Goal: Task Accomplishment & Management: Manage account settings

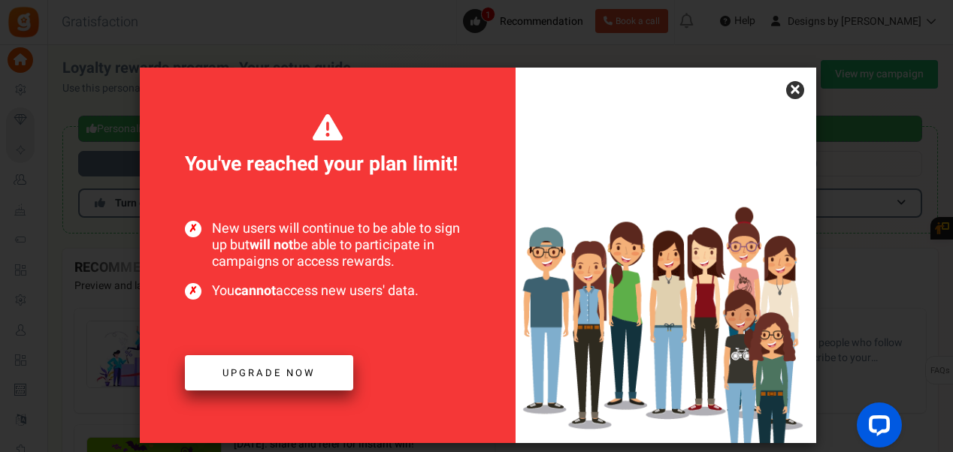
click at [325, 376] on link "Upgrade now" at bounding box center [269, 372] width 168 height 35
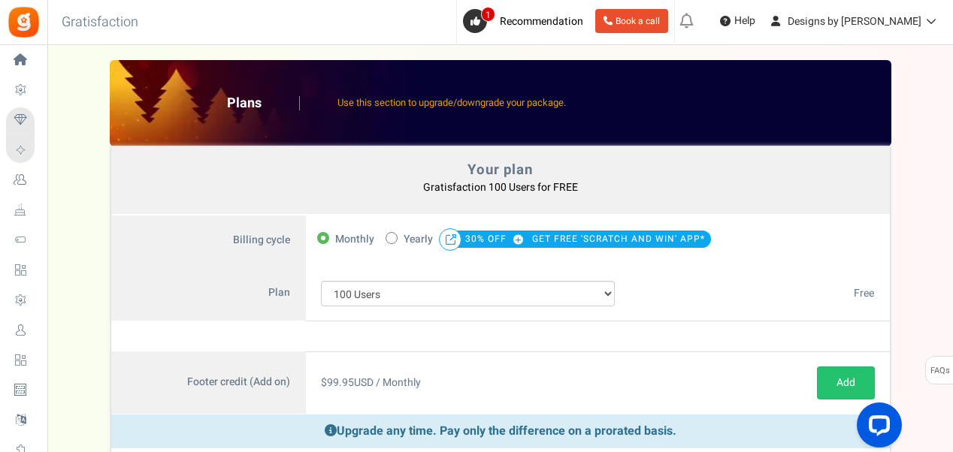
scroll to position [75, 0]
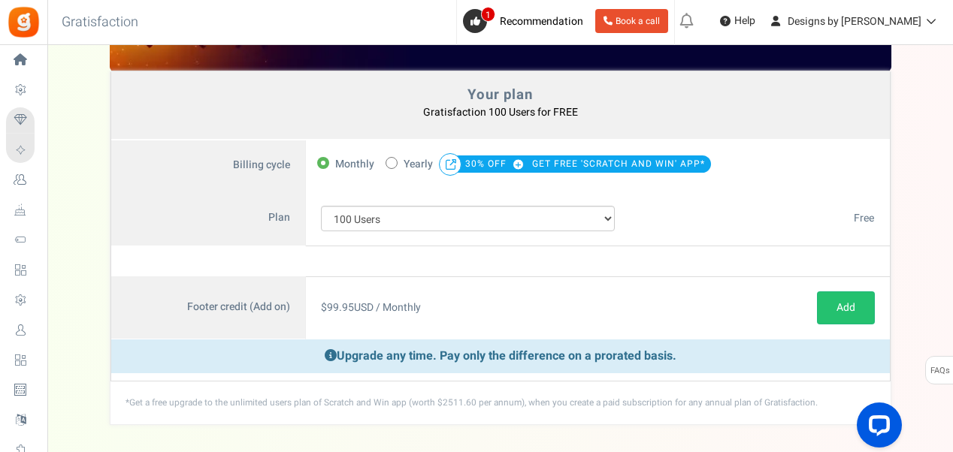
click at [391, 164] on span at bounding box center [391, 163] width 12 height 12
click at [391, 164] on input "50% OFF Limited time offer! Yearly 30% OFF GET FREE 'SCRATCH AND WIN' APP*" at bounding box center [390, 162] width 10 height 10
radio input "true"
click at [319, 159] on span at bounding box center [323, 163] width 12 height 12
click at [319, 159] on input "Monthly" at bounding box center [322, 162] width 10 height 10
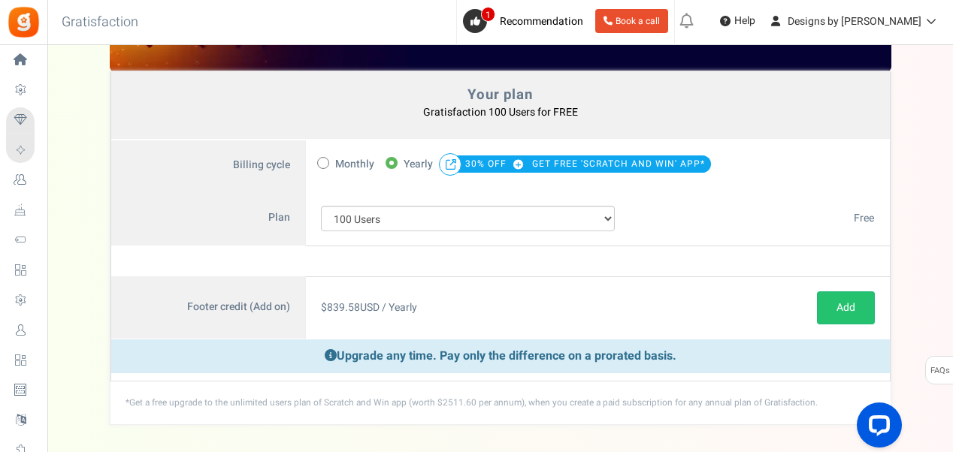
radio input "true"
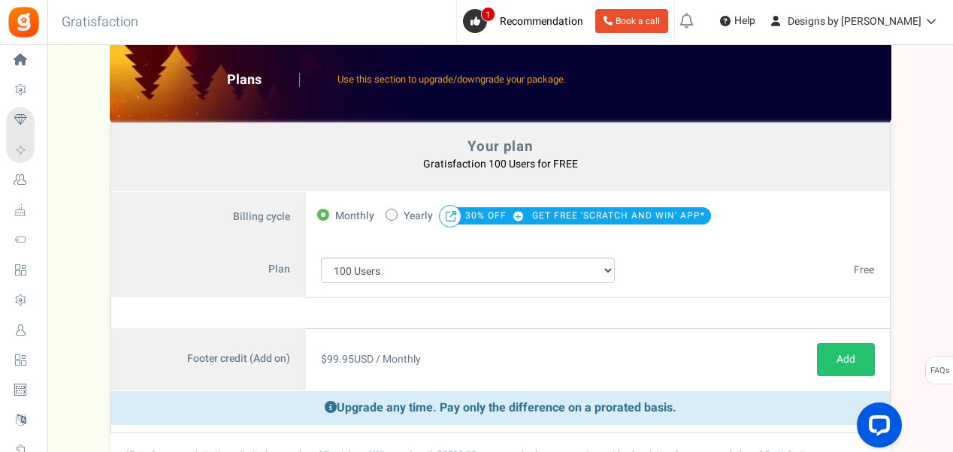
scroll to position [0, 0]
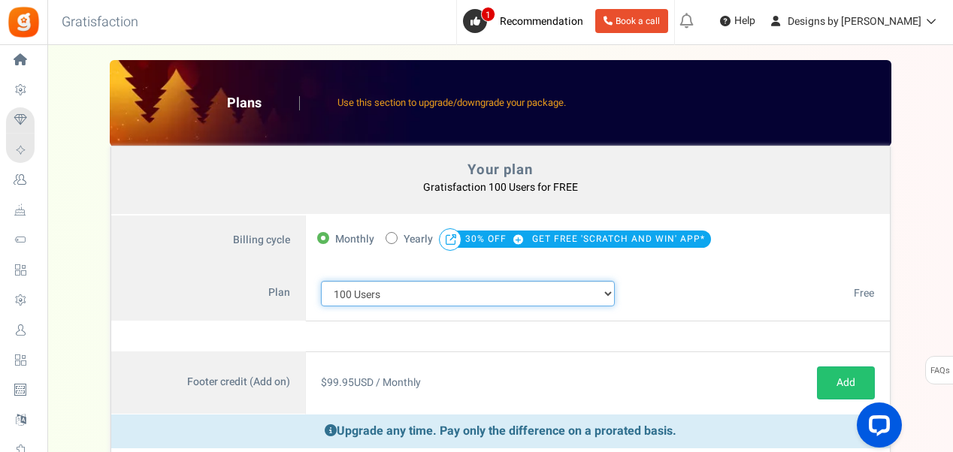
click at [611, 288] on select "100 Users 200 Users 500 Users 1000 Users 2000 Users 3000 Users 4000 Users 5000 …" at bounding box center [468, 294] width 294 height 26
click at [321, 281] on select "100 Users 200 Users 500 Users 1000 Users 2000 Users 3000 Users 4000 Users 5000 …" at bounding box center [468, 294] width 294 height 26
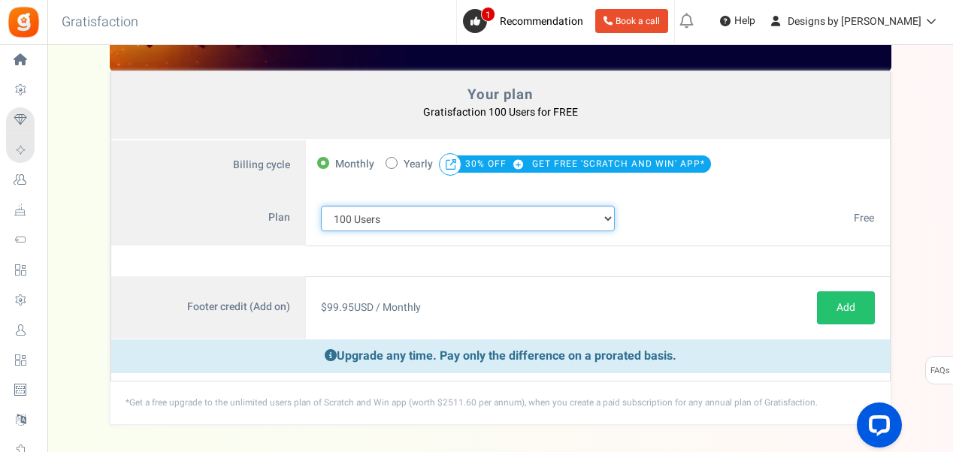
click at [605, 218] on select "100 Users 200 Users 500 Users 1000 Users 2000 Users 3000 Users 4000 Users 5000 …" at bounding box center [468, 219] width 294 height 26
click at [321, 206] on select "100 Users 200 Users 500 Users 1000 Users 2000 Users 3000 Users 4000 Users 5000 …" at bounding box center [468, 219] width 294 height 26
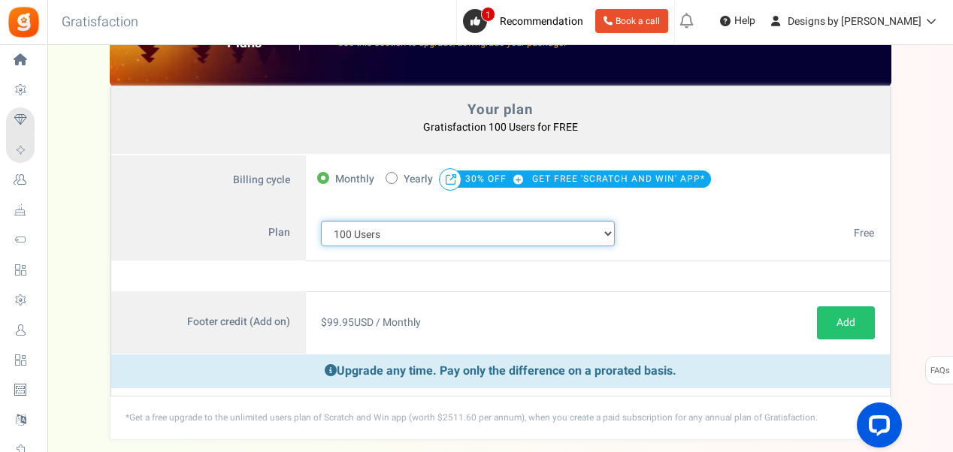
scroll to position [0, 0]
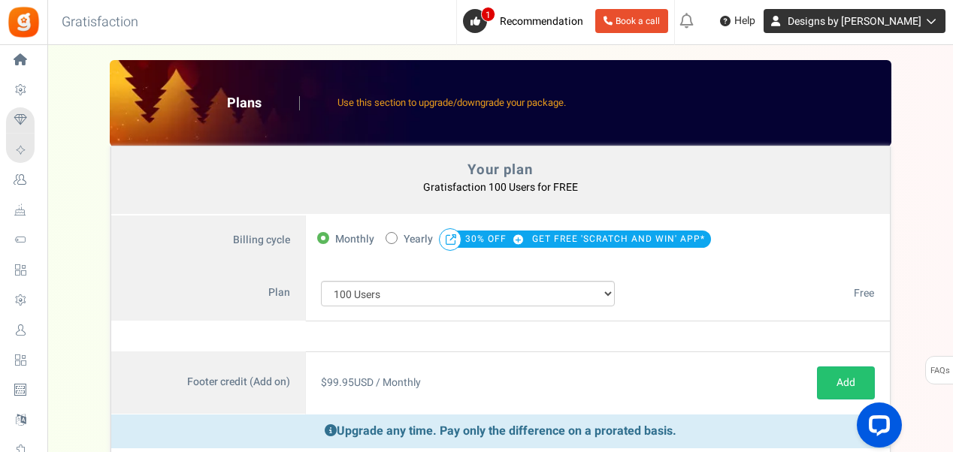
click at [888, 29] on span "Designs by [PERSON_NAME]" at bounding box center [854, 22] width 134 height 16
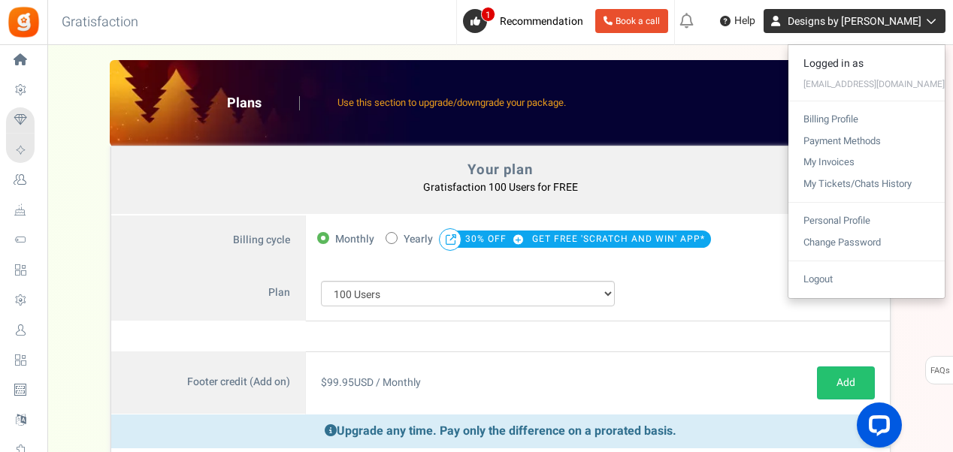
click at [888, 28] on span "Designs by [PERSON_NAME]" at bounding box center [854, 22] width 134 height 16
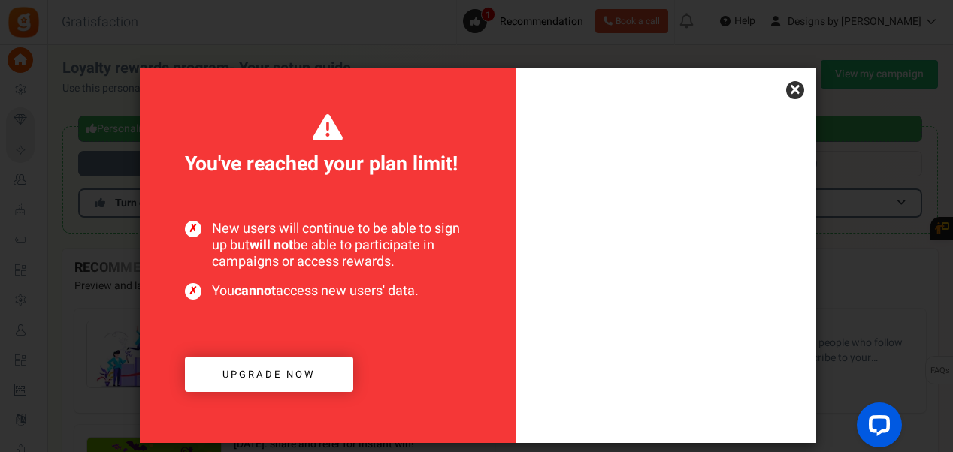
click at [795, 94] on link "×" at bounding box center [795, 90] width 18 height 18
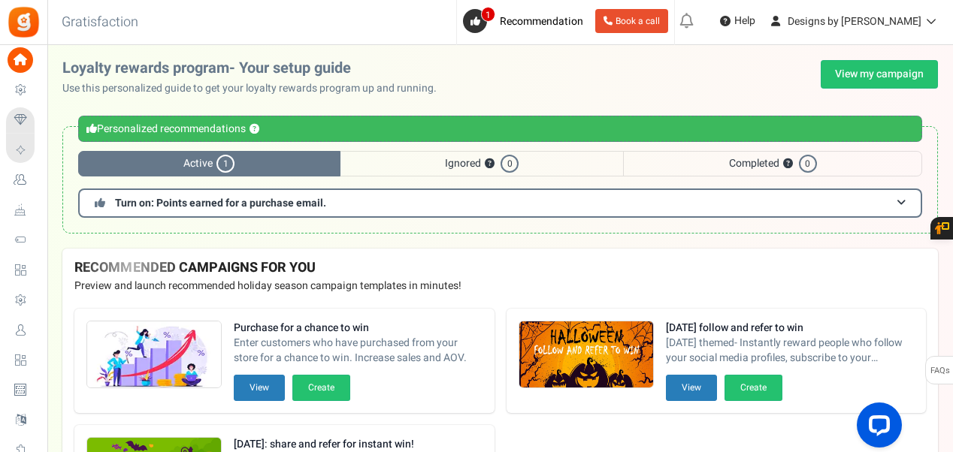
click at [203, 165] on span "Active 1" at bounding box center [209, 164] width 262 height 26
click at [862, 78] on link "View my campaign" at bounding box center [878, 74] width 117 height 29
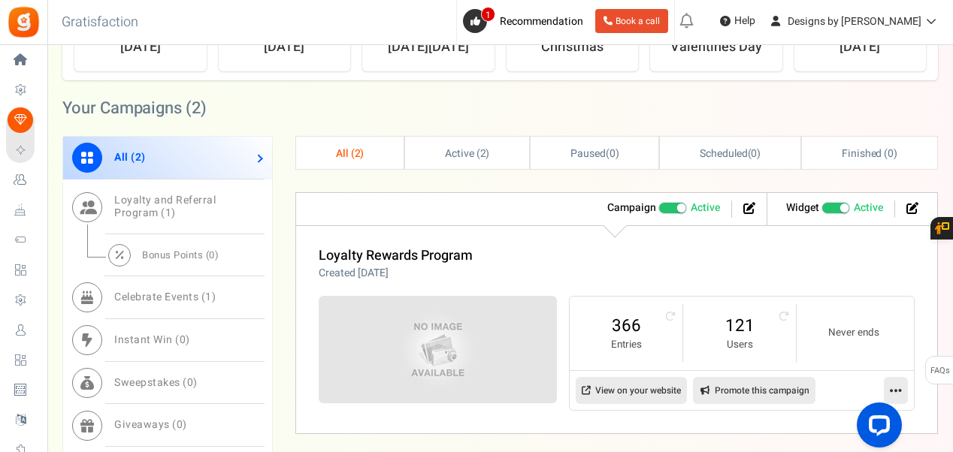
scroll to position [526, 0]
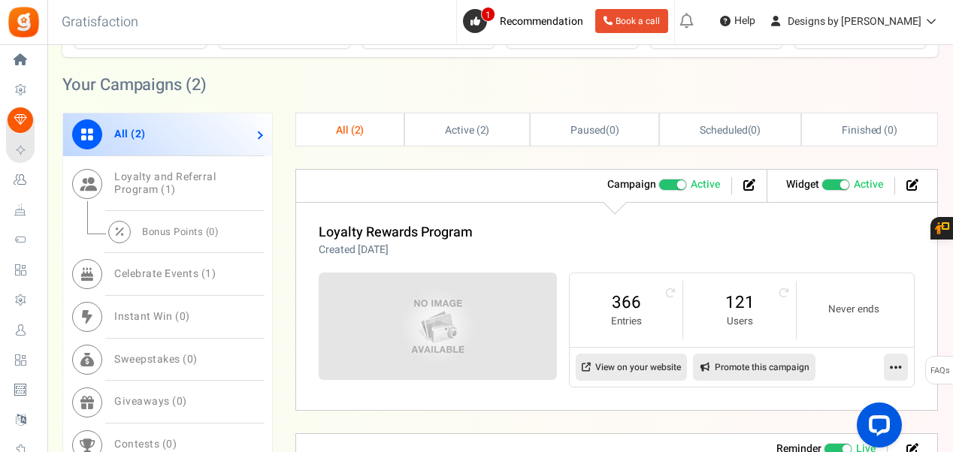
click at [329, 128] on link "All ( 2 )" at bounding box center [349, 129] width 107 height 32
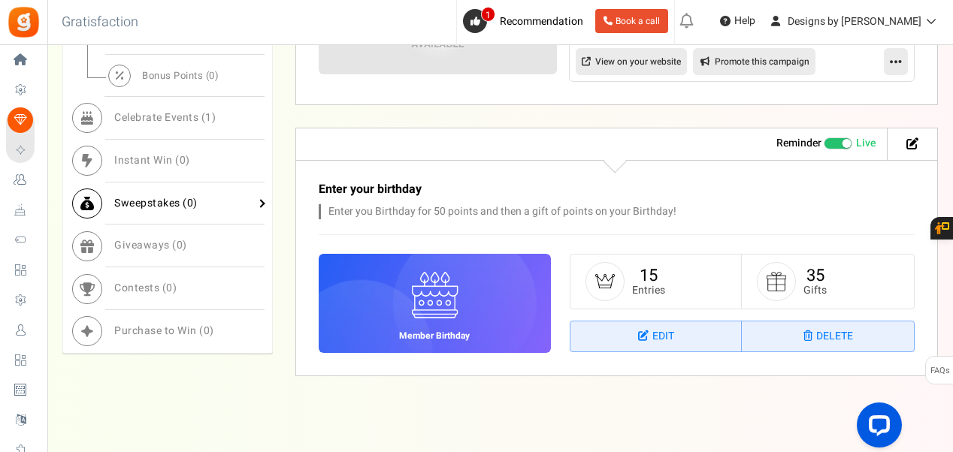
scroll to position [833, 0]
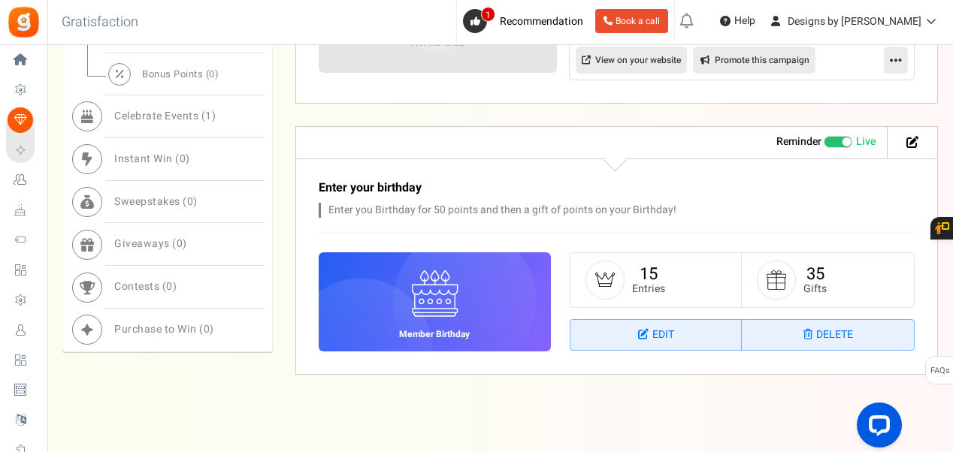
click at [790, 278] on figure at bounding box center [775, 280] width 39 height 39
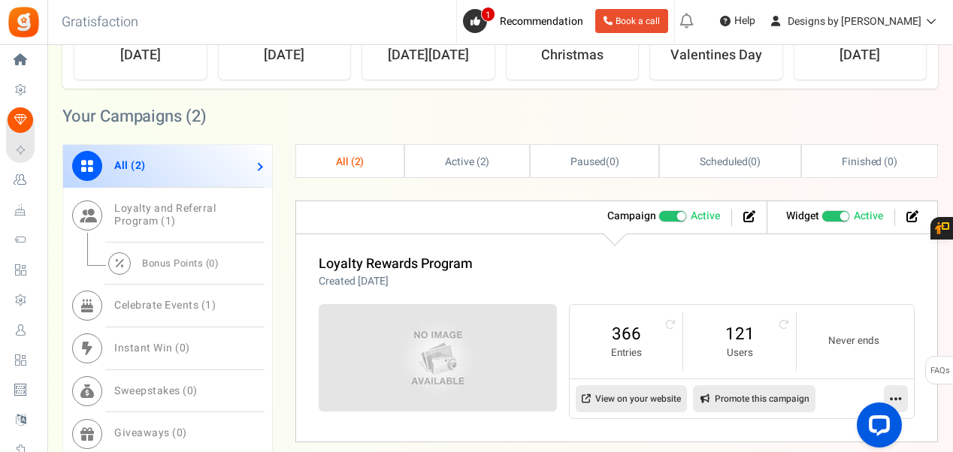
scroll to position [457, 0]
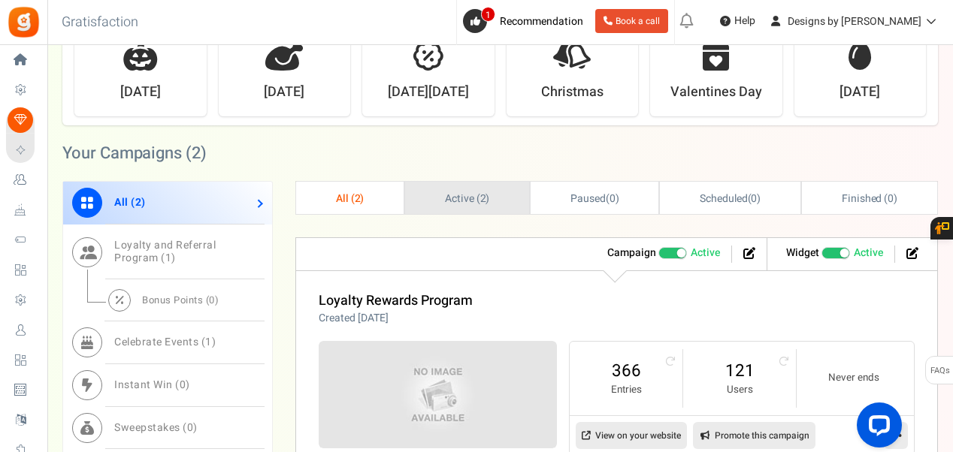
click at [489, 210] on link "Active ( 2 )" at bounding box center [467, 198] width 124 height 32
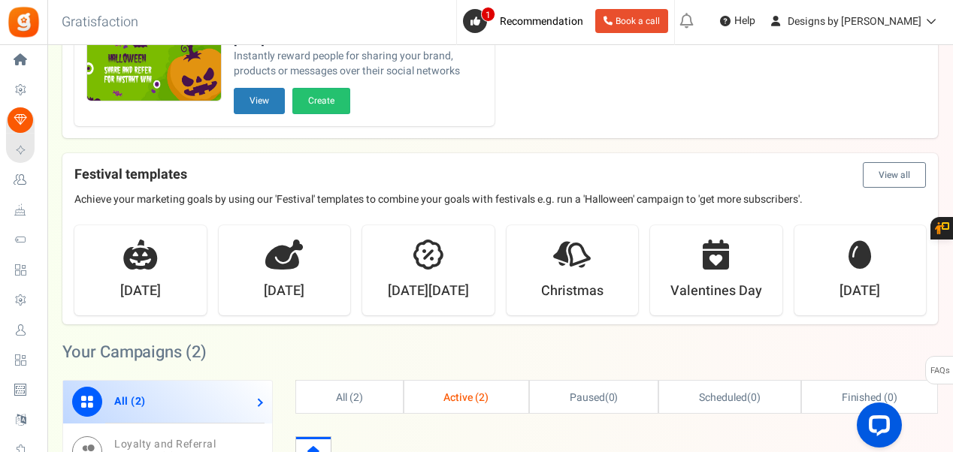
scroll to position [263, 0]
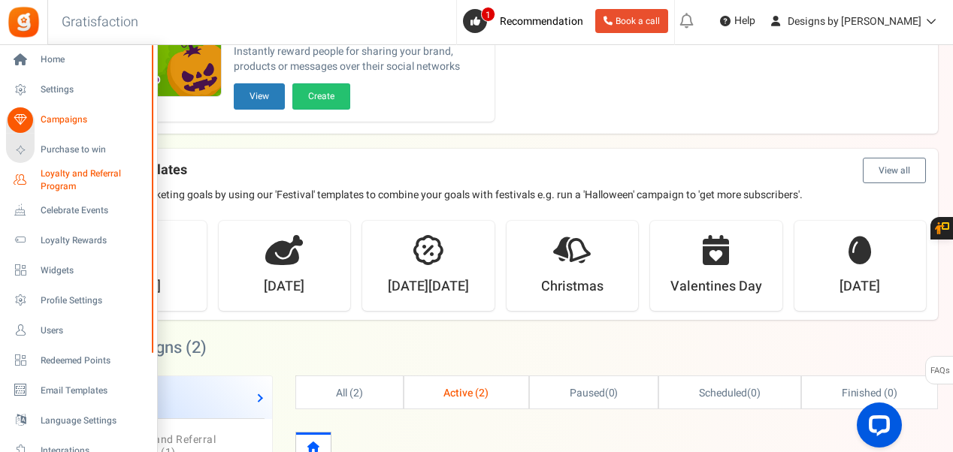
click at [103, 177] on span "Loyalty and Referral Program" at bounding box center [96, 181] width 110 height 26
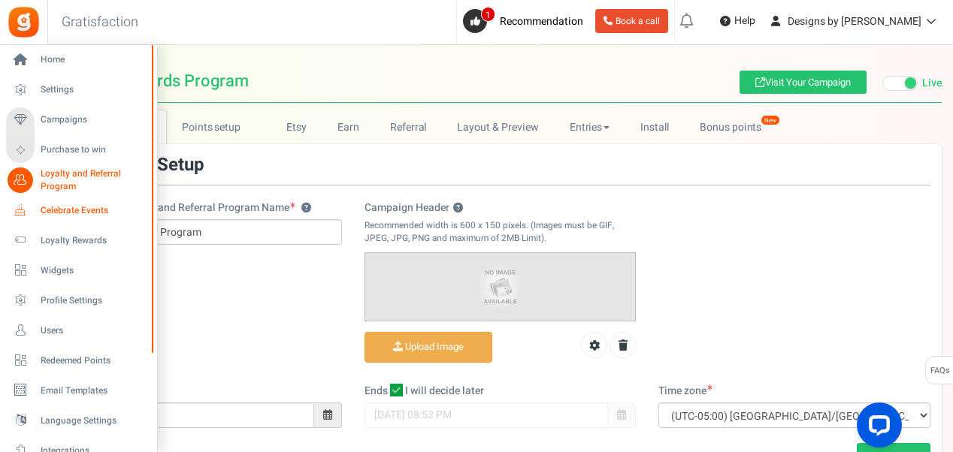
click at [74, 205] on span "Celebrate Events" at bounding box center [93, 210] width 105 height 13
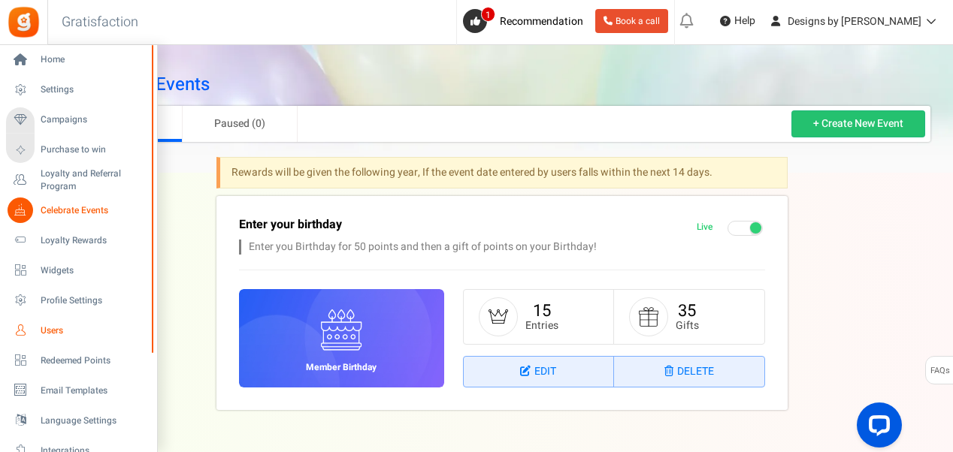
click at [54, 327] on span "Users" at bounding box center [93, 331] width 105 height 13
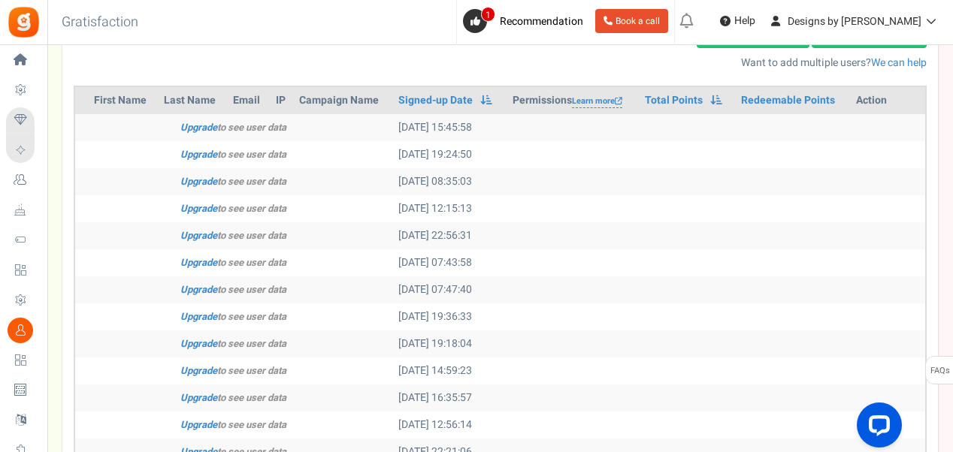
scroll to position [225, 0]
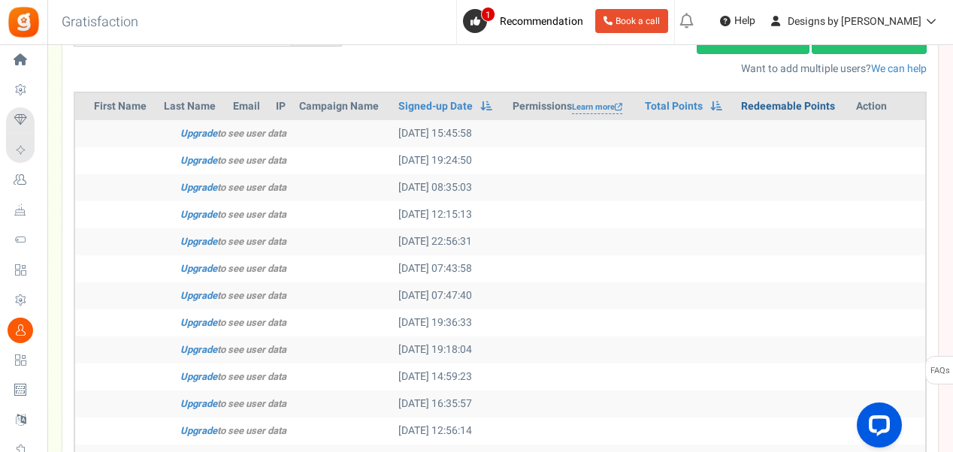
click at [781, 104] on link "Redeemable Points" at bounding box center [788, 106] width 94 height 15
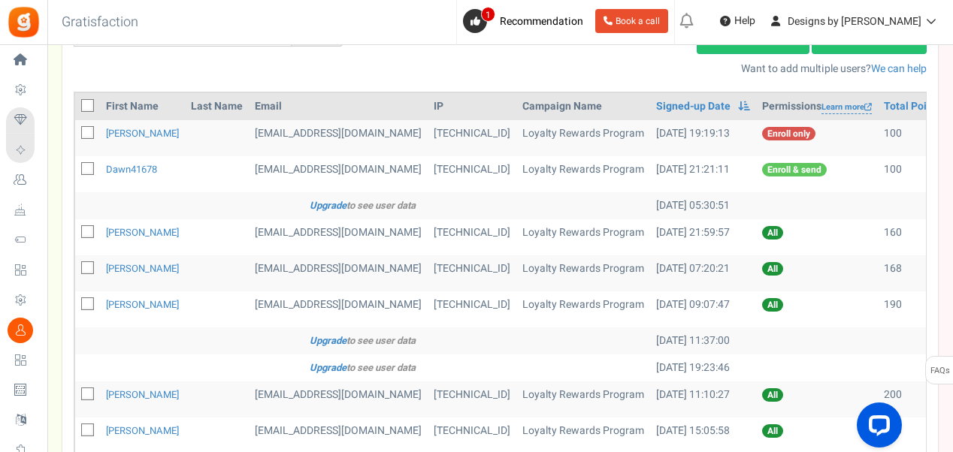
scroll to position [150, 0]
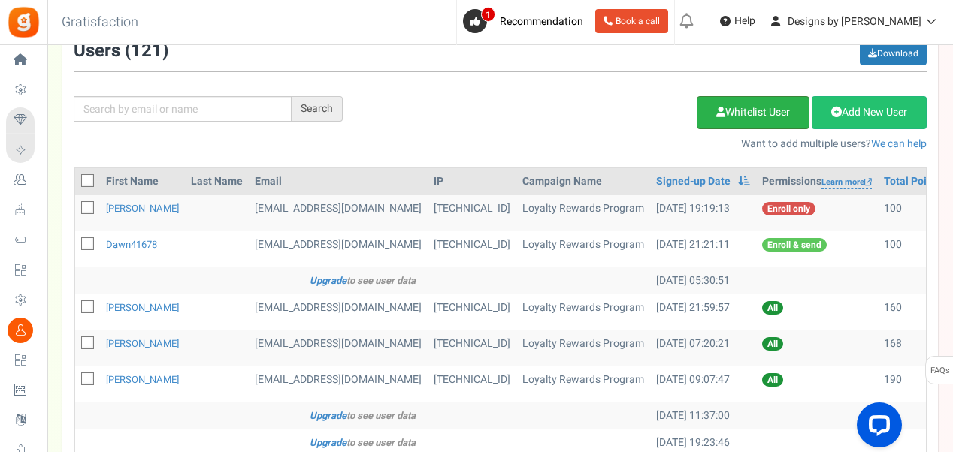
click at [746, 116] on link "Whitelist User" at bounding box center [752, 112] width 113 height 33
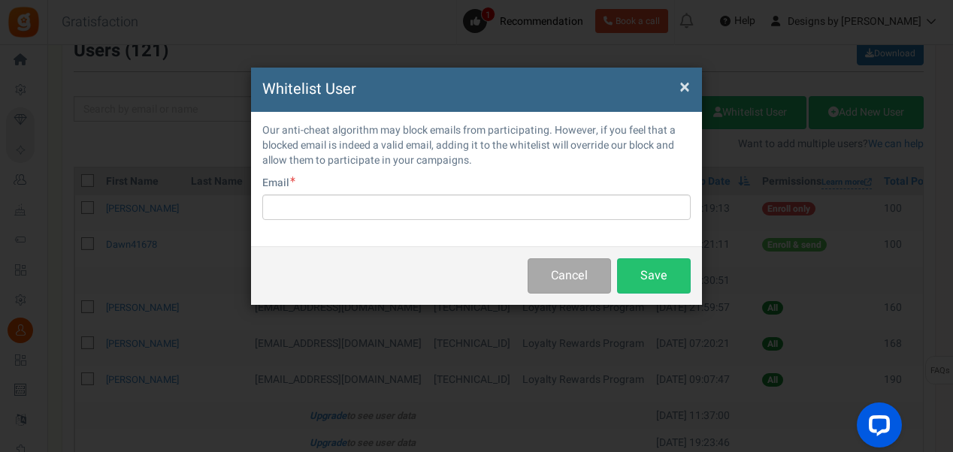
click at [683, 86] on span "×" at bounding box center [684, 87] width 11 height 29
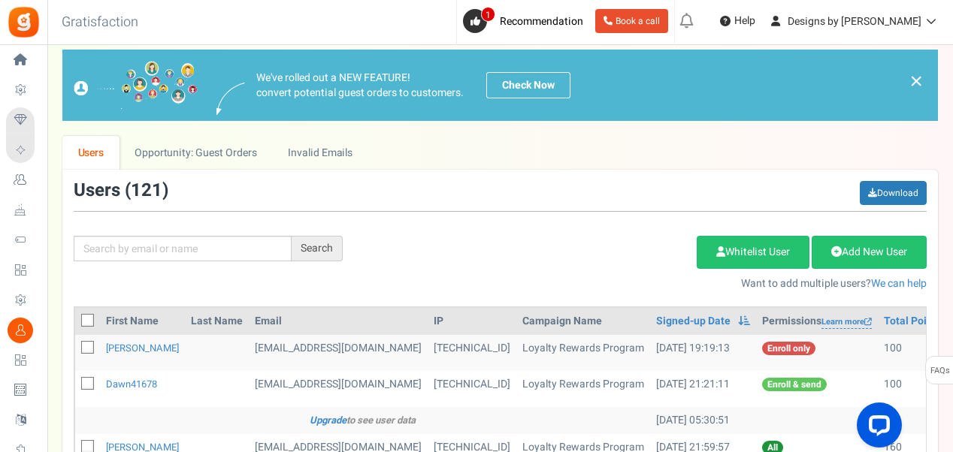
scroll to position [0, 0]
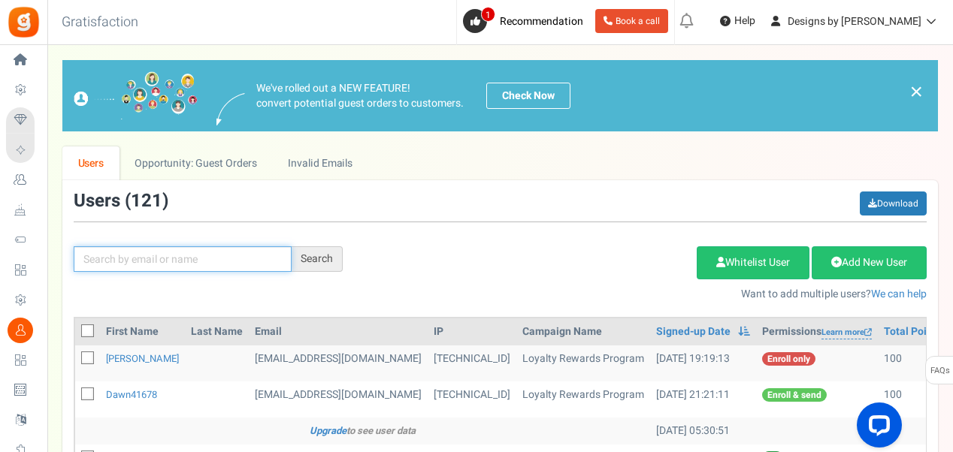
click at [143, 267] on input "text" at bounding box center [183, 259] width 218 height 26
type input "kim"
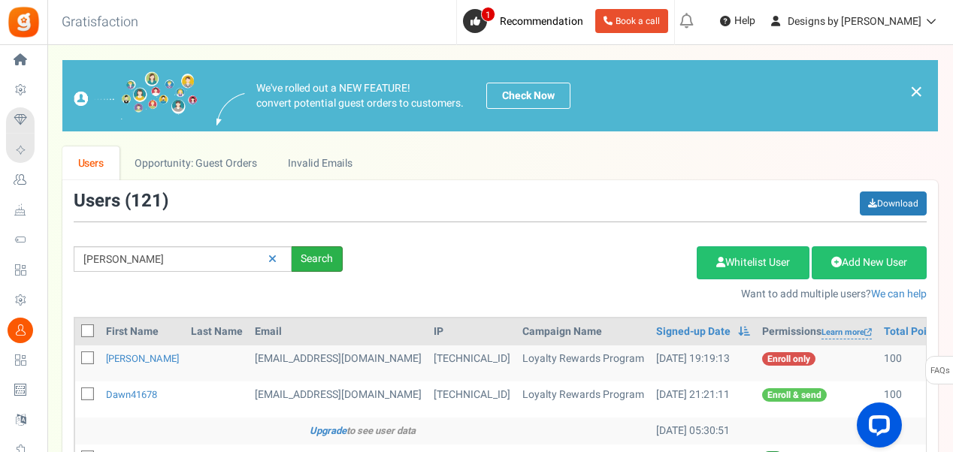
click at [319, 256] on div "Search" at bounding box center [316, 259] width 51 height 26
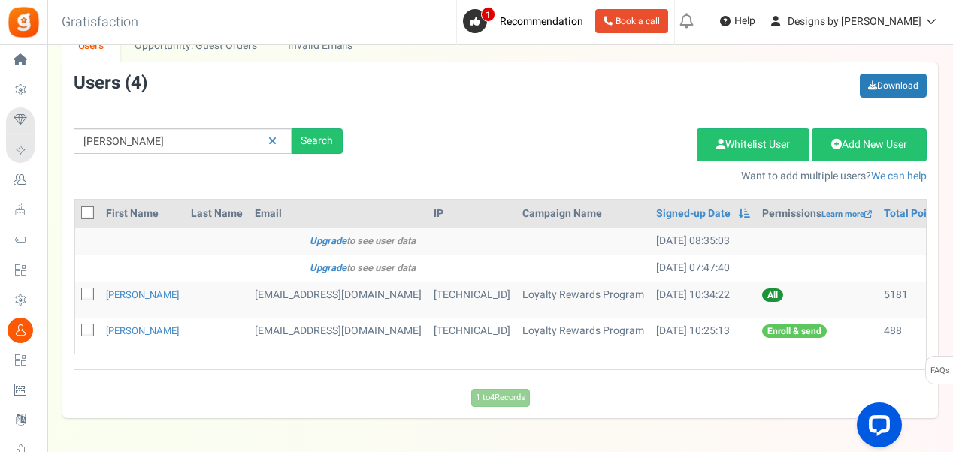
scroll to position [150, 0]
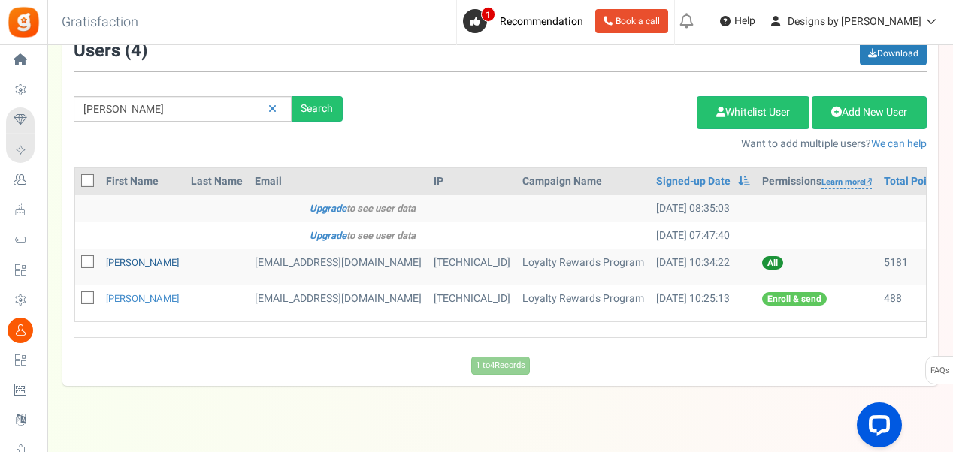
click at [135, 260] on link "Kim Caldwell" at bounding box center [142, 262] width 73 height 14
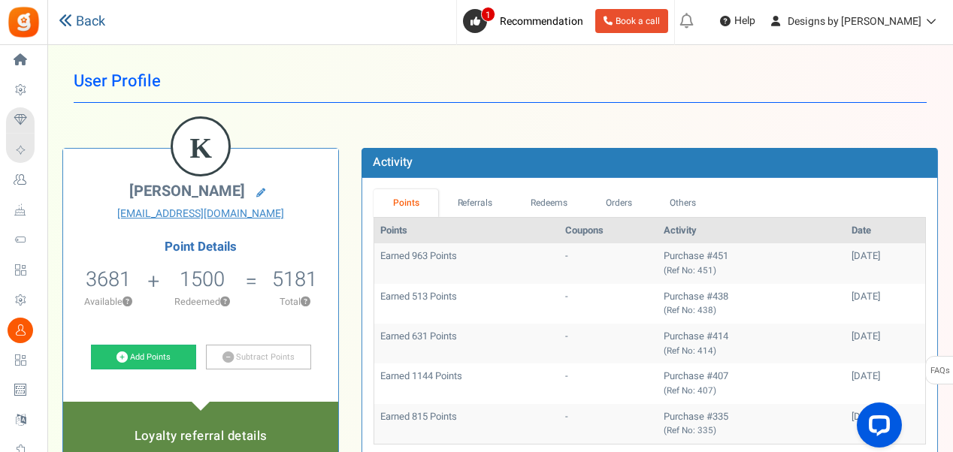
click at [83, 18] on link "Back" at bounding box center [82, 22] width 47 height 20
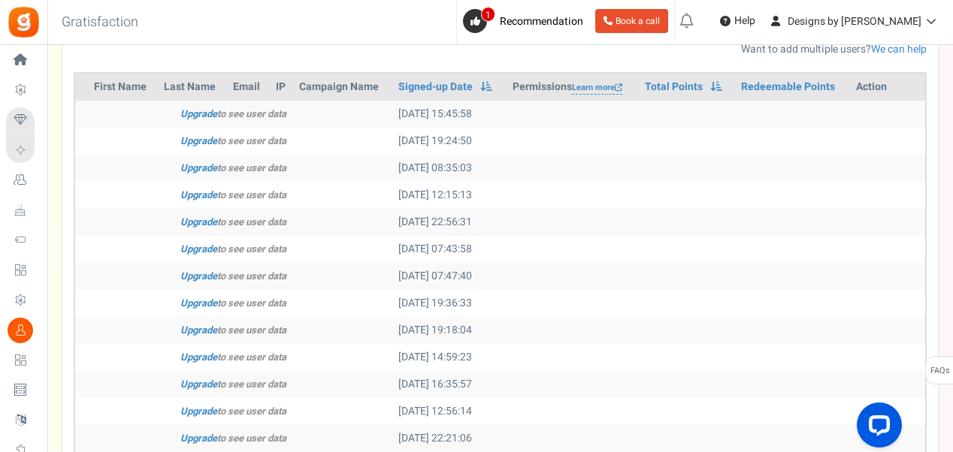
scroll to position [225, 0]
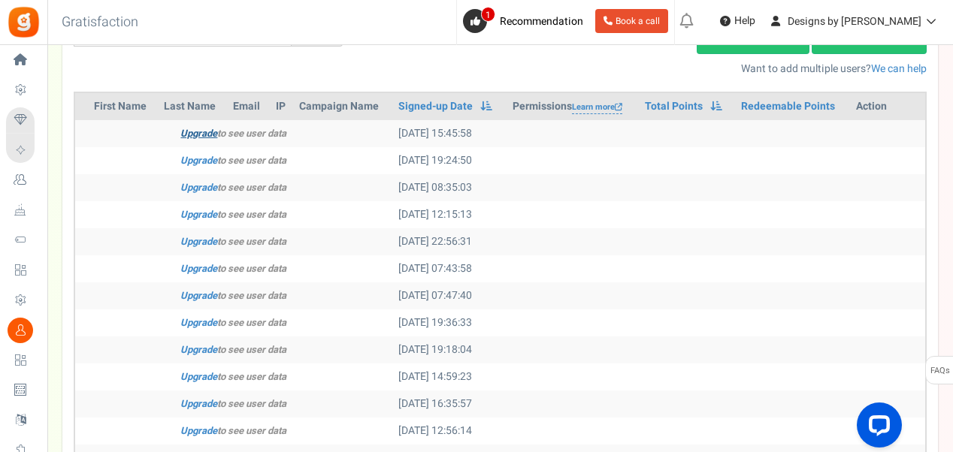
click at [197, 135] on link "Upgrade" at bounding box center [198, 133] width 37 height 14
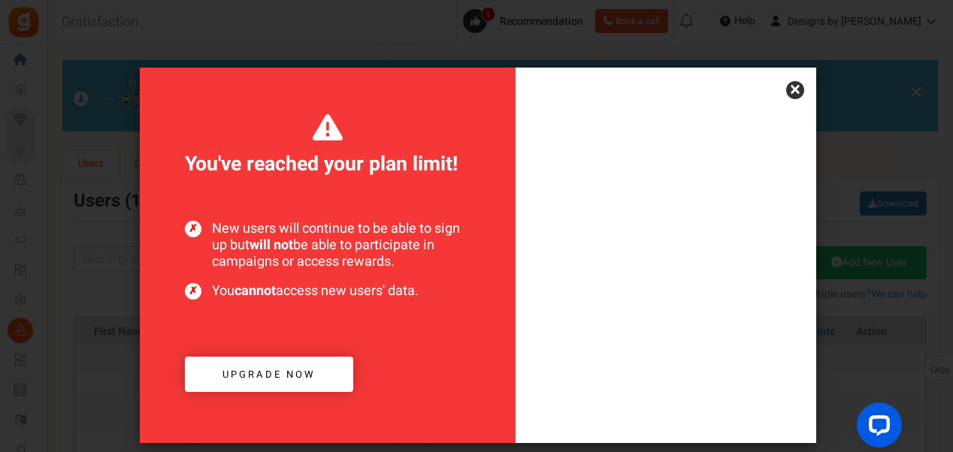
click at [796, 89] on link "×" at bounding box center [795, 90] width 18 height 18
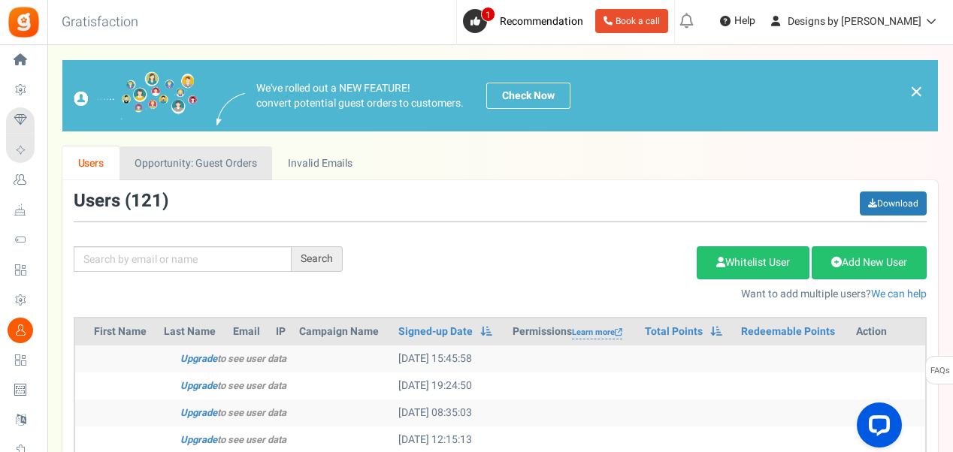
click at [256, 174] on link "Opportunity: Guest Orders" at bounding box center [195, 163] width 152 height 34
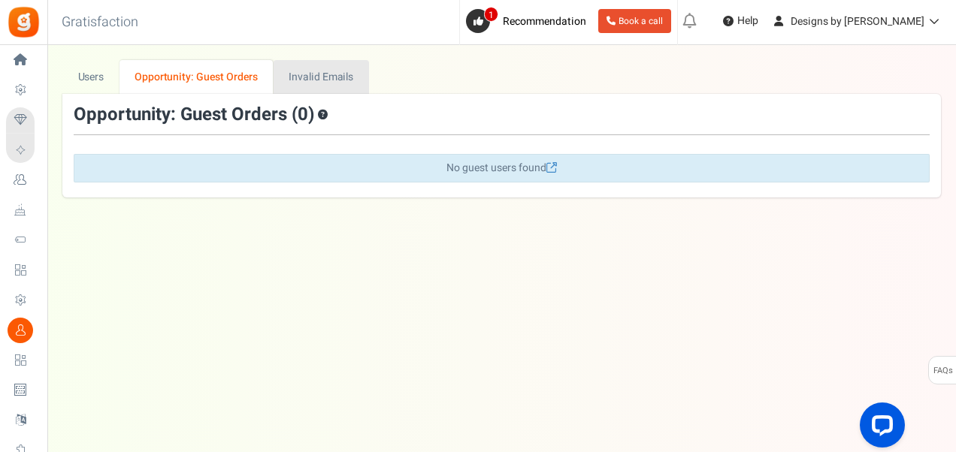
click at [349, 89] on link "Invalid Emails" at bounding box center [320, 77] width 95 height 34
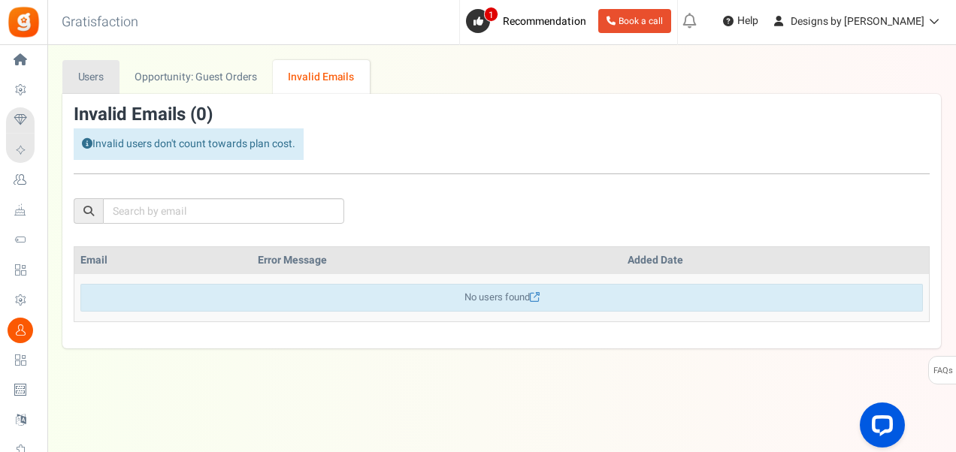
click at [93, 79] on link "Users" at bounding box center [90, 77] width 57 height 34
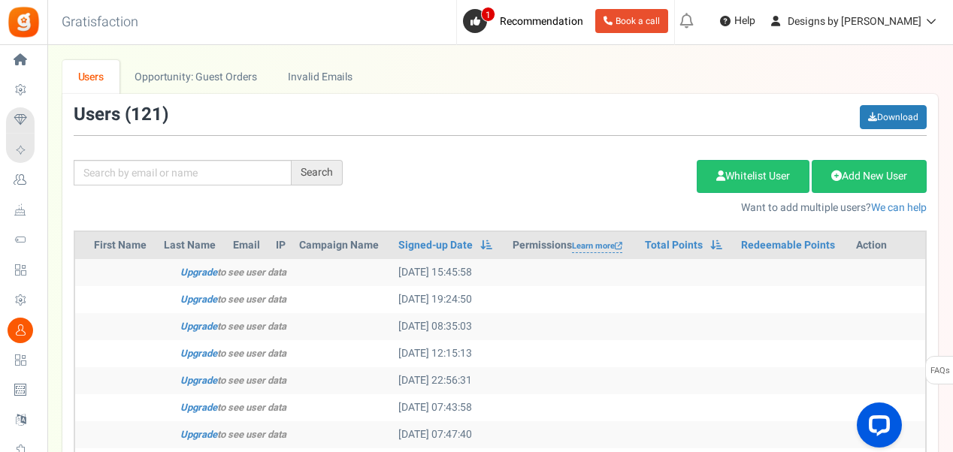
click at [0, 0] on span "Loyalty and Referral Program" at bounding box center [0, 0] width 0 height 0
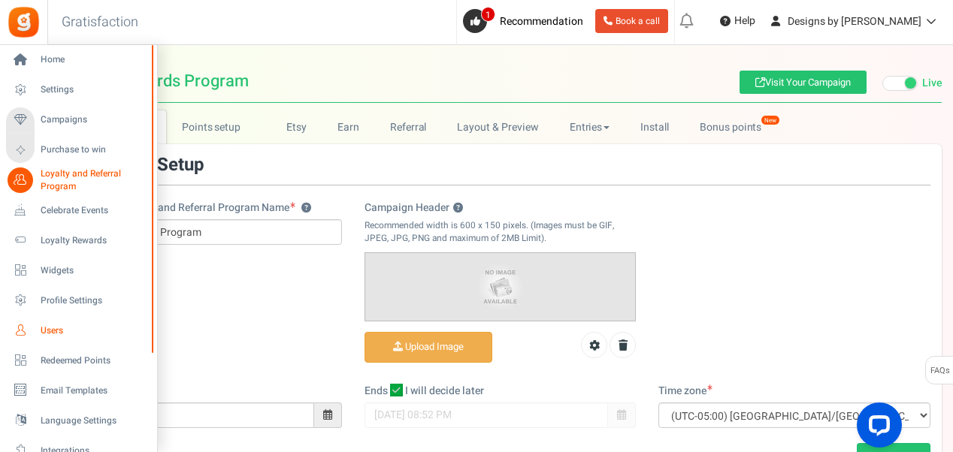
click at [85, 331] on span "Users" at bounding box center [93, 331] width 105 height 13
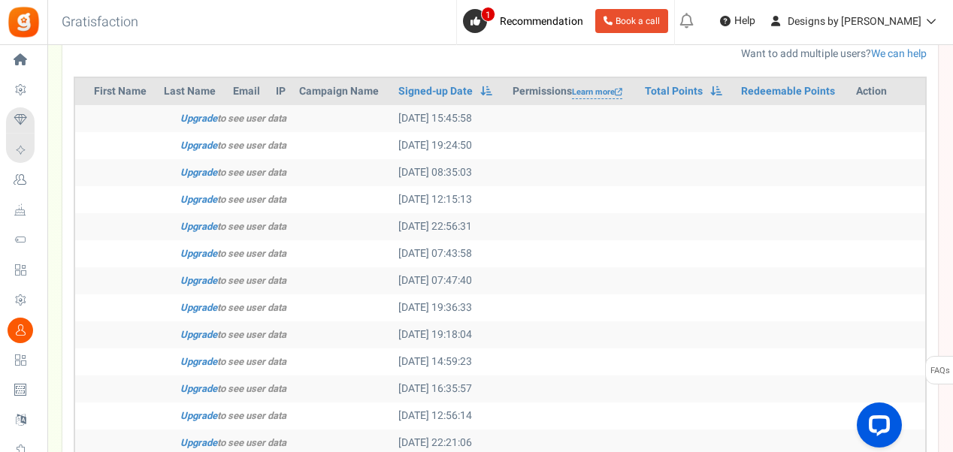
scroll to position [211, 0]
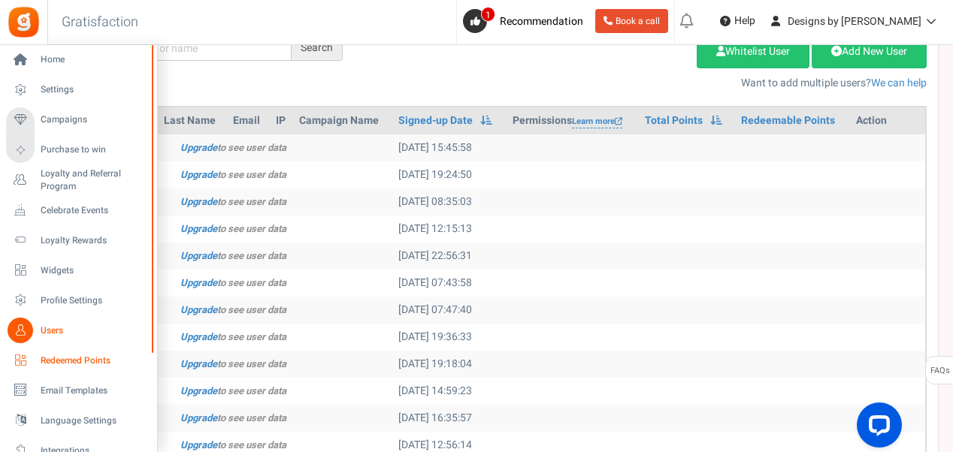
click at [59, 362] on span "Redeemed Points" at bounding box center [93, 361] width 105 height 13
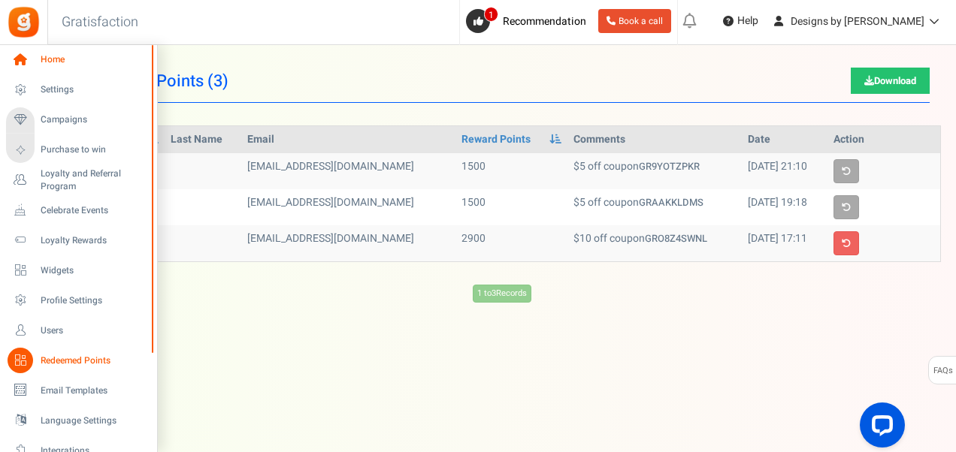
click at [62, 51] on link "Home" at bounding box center [78, 60] width 144 height 26
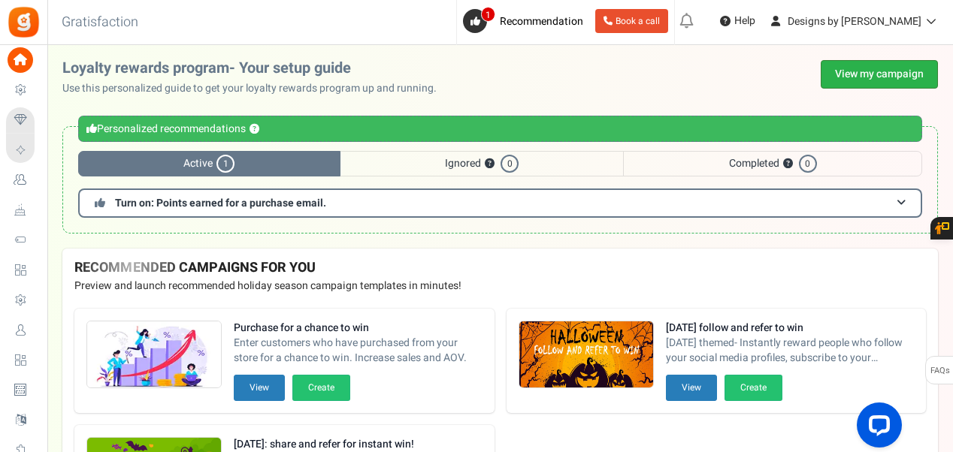
click at [838, 68] on link "View my campaign" at bounding box center [878, 74] width 117 height 29
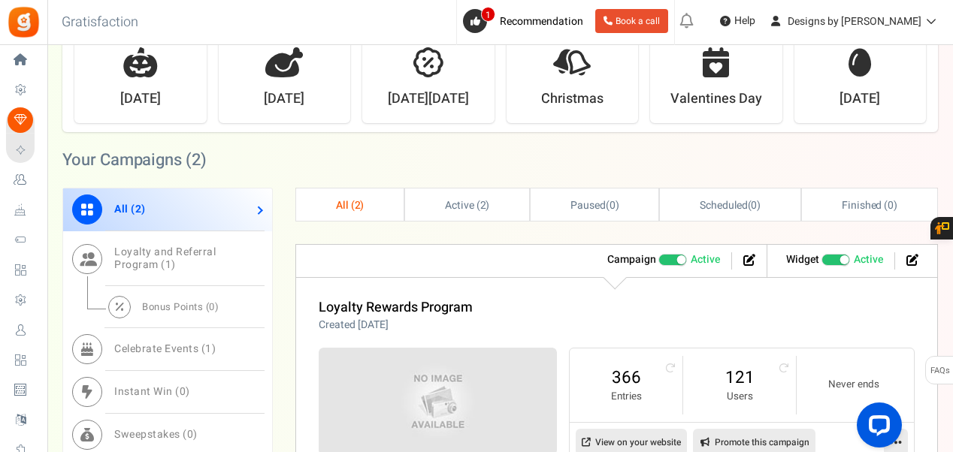
scroll to position [526, 0]
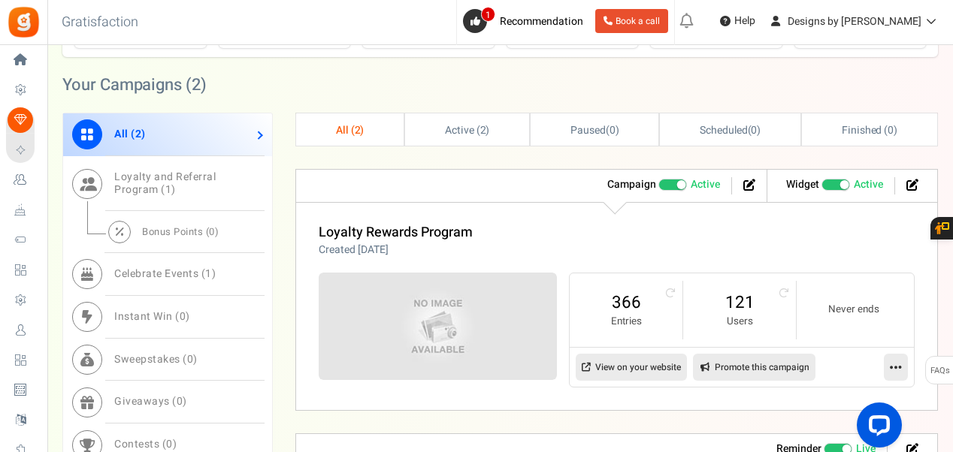
click at [192, 132] on link "All ( 2 )" at bounding box center [167, 134] width 209 height 43
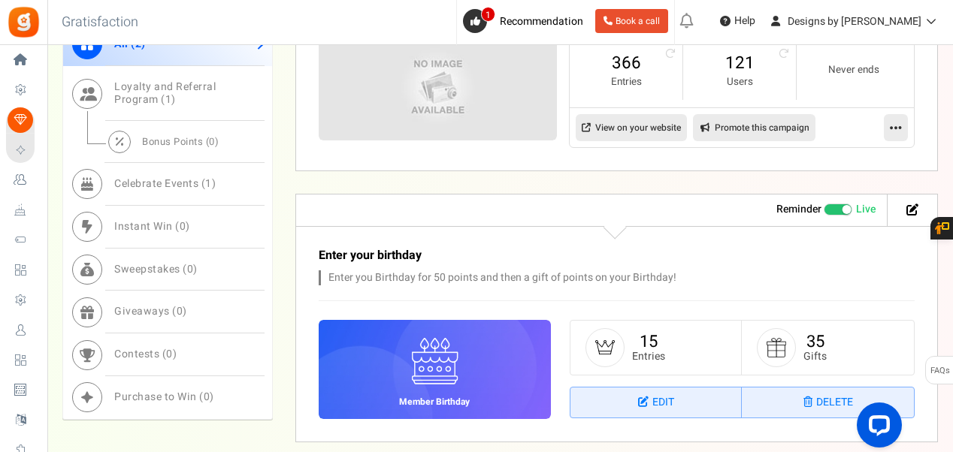
scroll to position [684, 0]
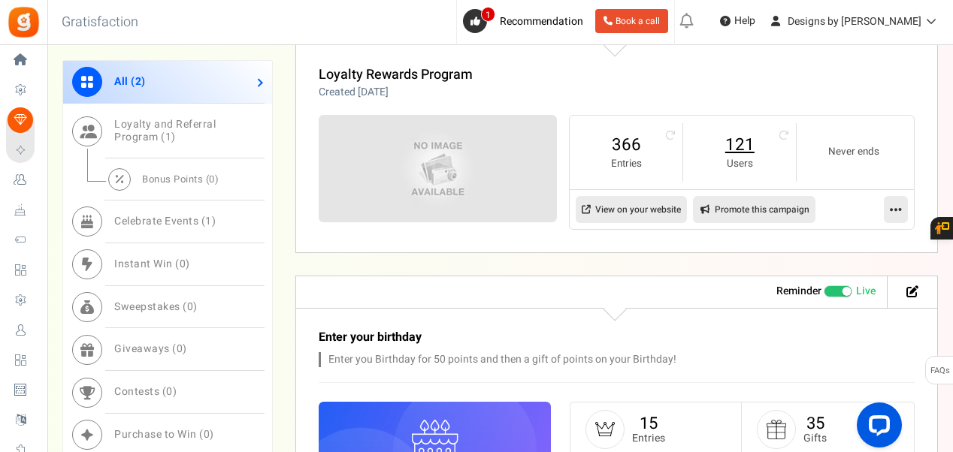
click at [749, 152] on link "121" at bounding box center [739, 145] width 83 height 24
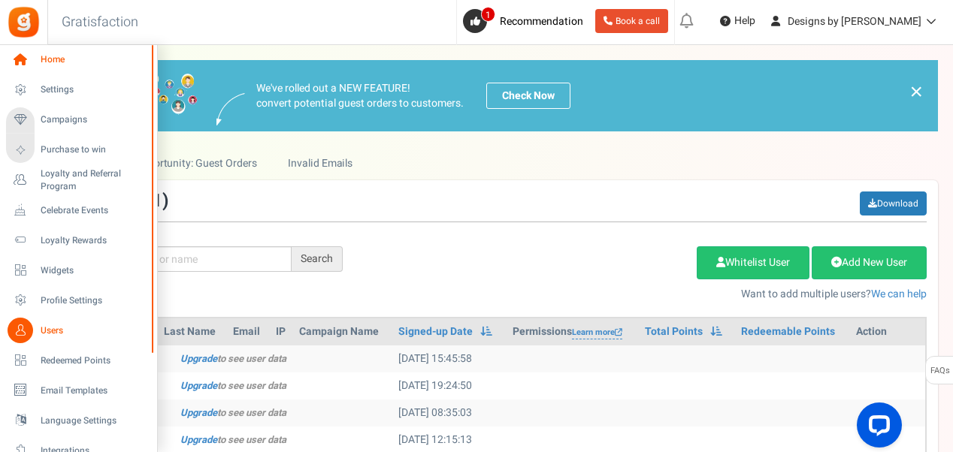
click at [59, 57] on span "Home" at bounding box center [93, 59] width 105 height 13
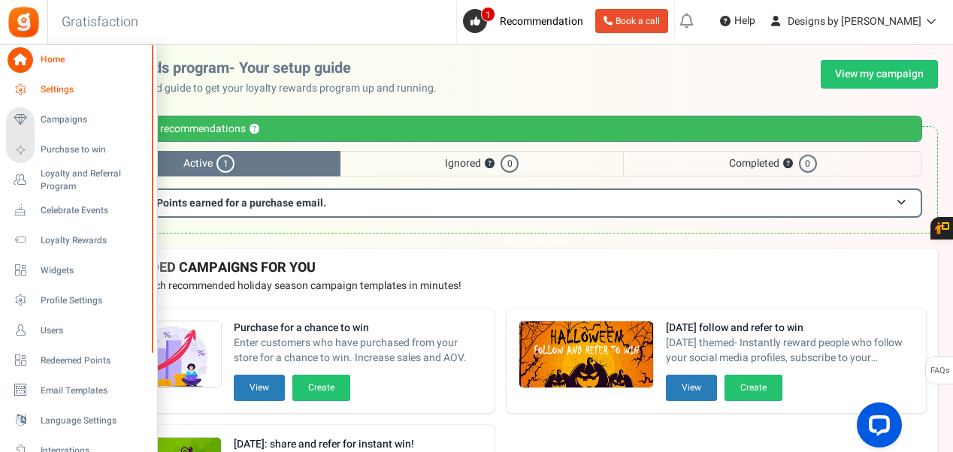
click at [36, 86] on link "Settings" at bounding box center [78, 90] width 144 height 26
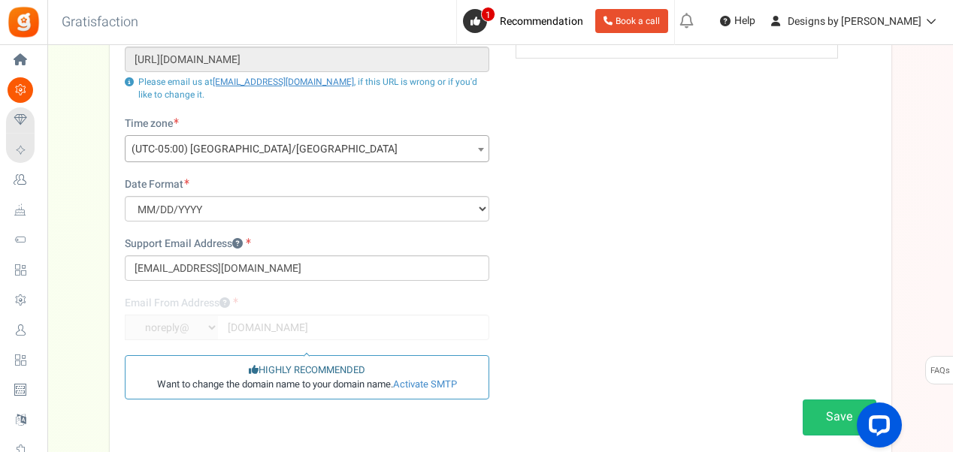
scroll to position [225, 0]
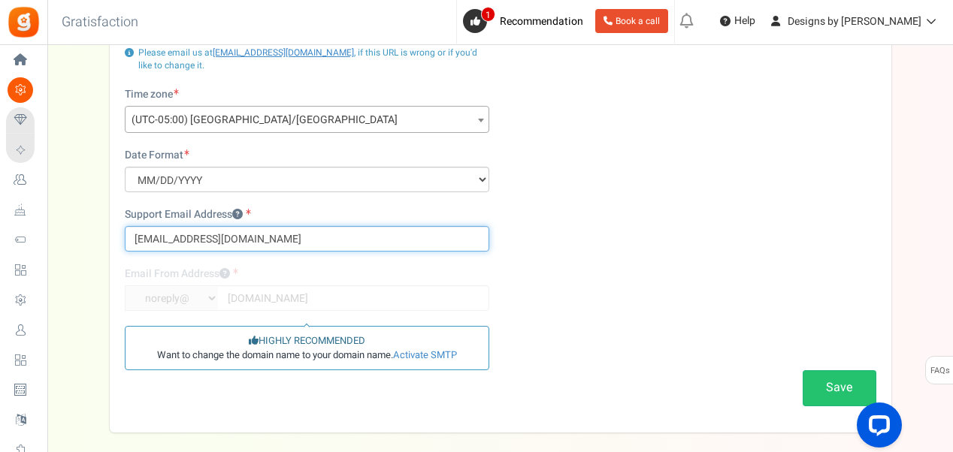
click at [300, 243] on input "[EMAIL_ADDRESS][DOMAIN_NAME]" at bounding box center [307, 239] width 364 height 26
type input "Dustyjo622@gmail.com"
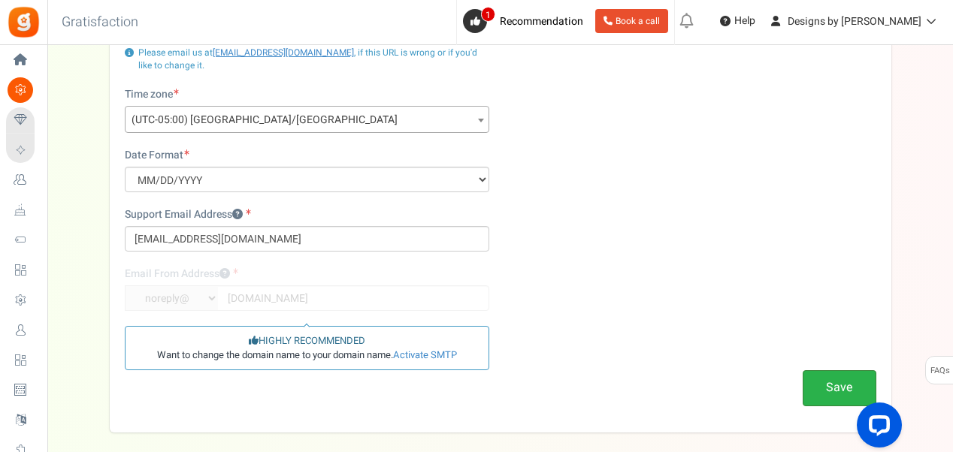
click at [854, 373] on button "Save" at bounding box center [839, 387] width 74 height 35
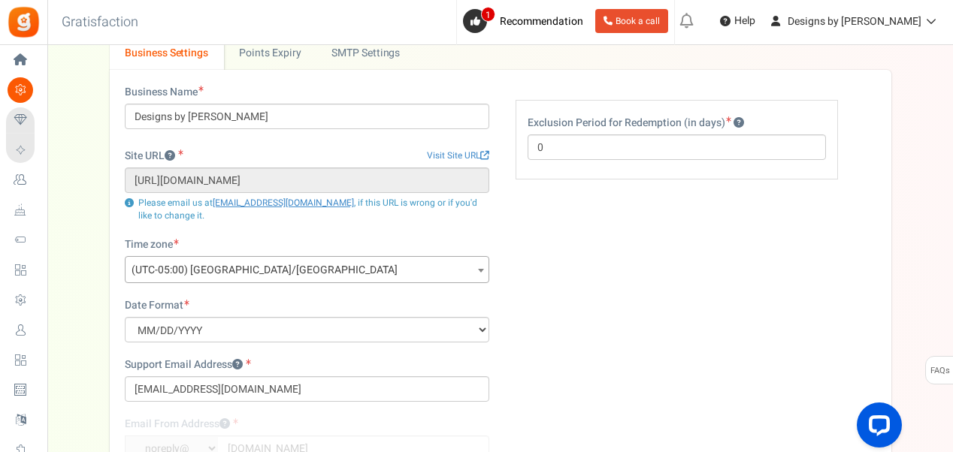
scroll to position [0, 0]
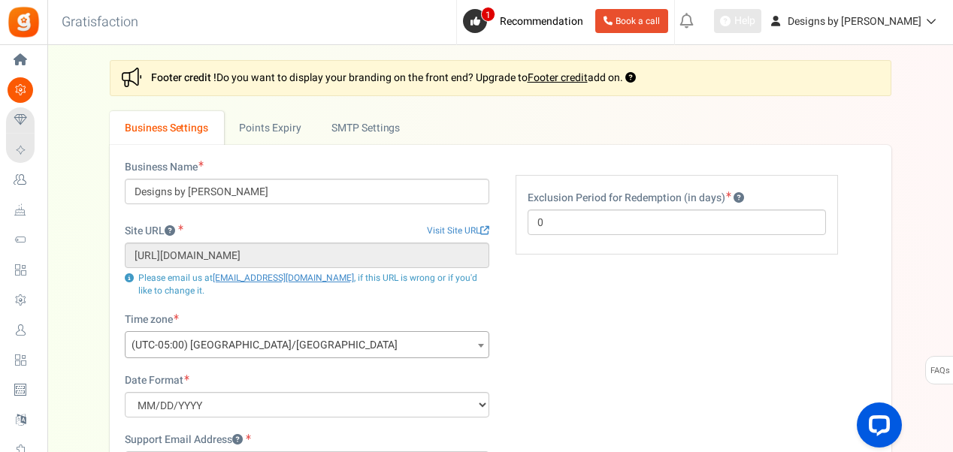
click at [755, 20] on span "Help" at bounding box center [742, 21] width 25 height 15
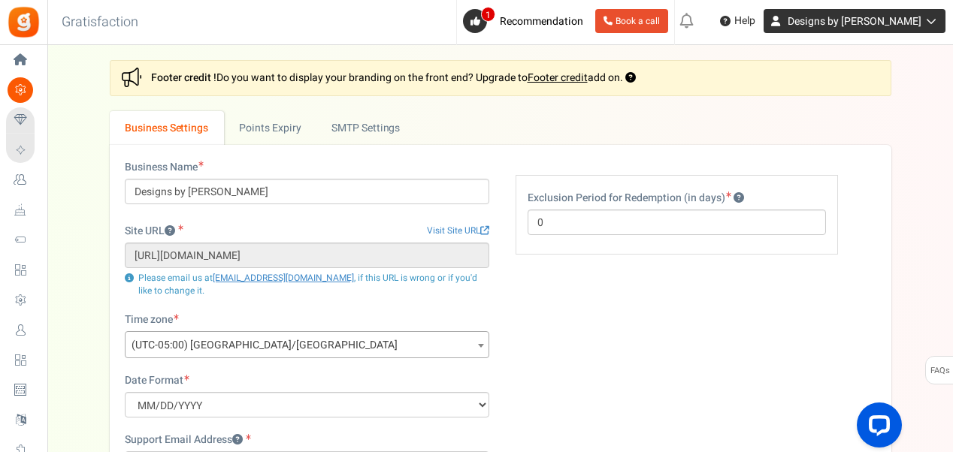
click at [868, 18] on span "Designs by [PERSON_NAME]" at bounding box center [854, 22] width 134 height 16
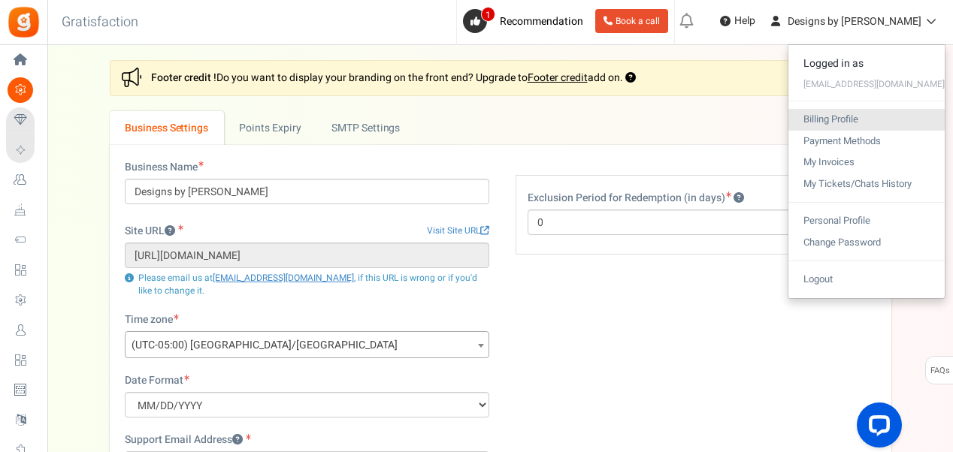
click at [845, 119] on link "Billing Profile" at bounding box center [866, 120] width 156 height 22
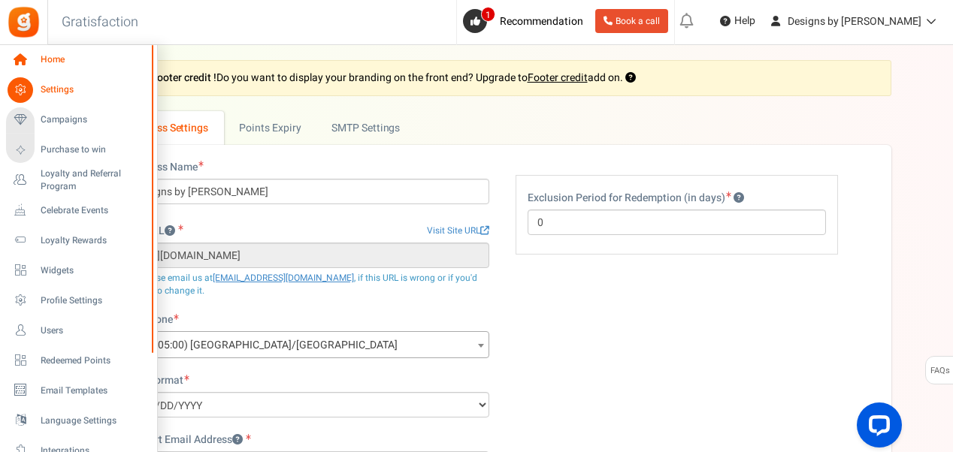
click at [20, 53] on icon at bounding box center [21, 60] width 26 height 26
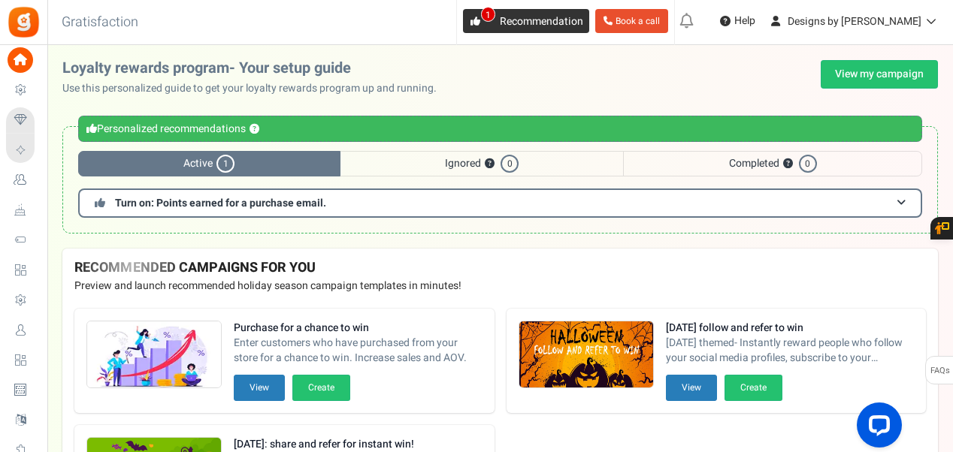
click at [550, 29] on link "1 Recommendation" at bounding box center [526, 21] width 126 height 24
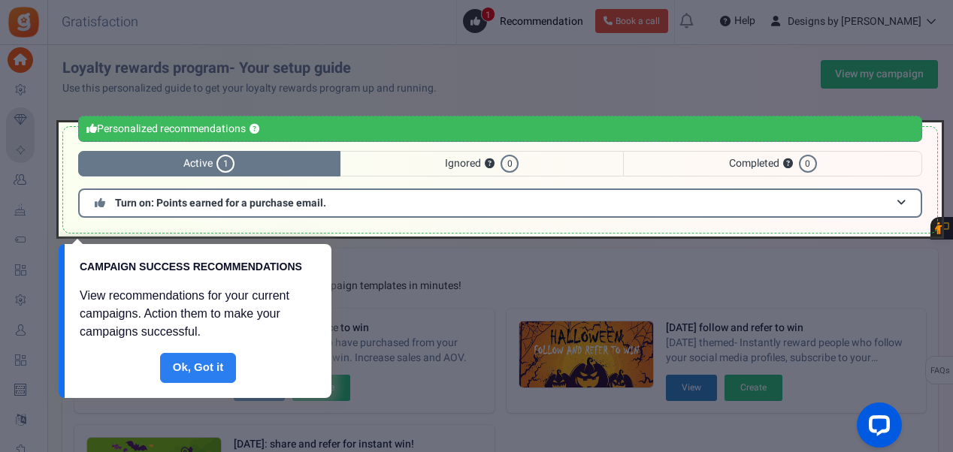
click at [208, 366] on link "Done" at bounding box center [198, 368] width 77 height 30
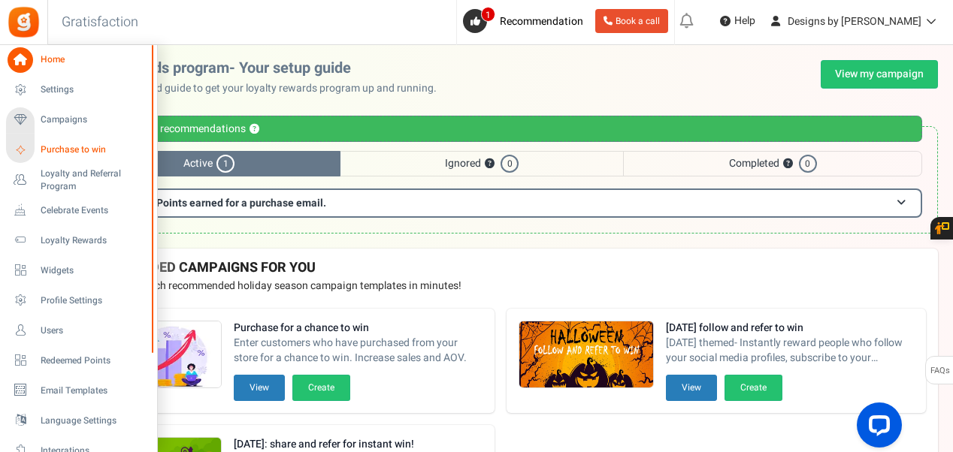
click at [80, 146] on span "Purchase to win" at bounding box center [93, 149] width 105 height 13
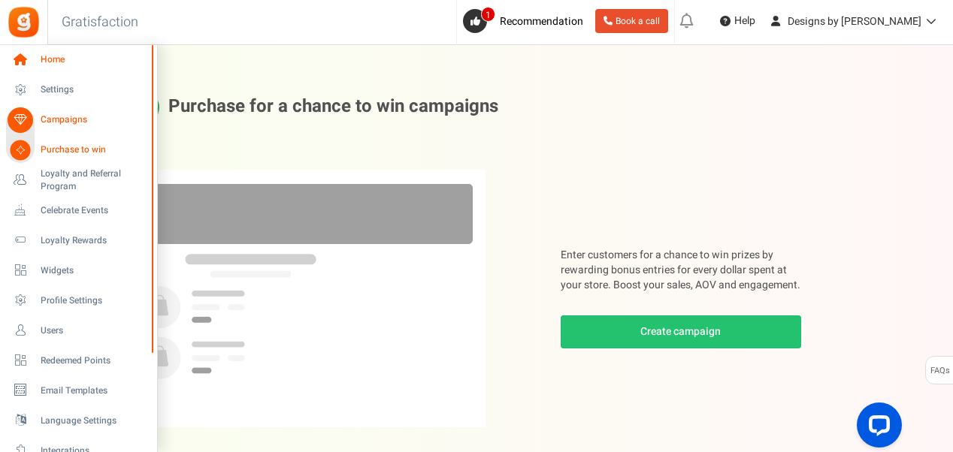
click at [69, 57] on span "Home" at bounding box center [93, 59] width 105 height 13
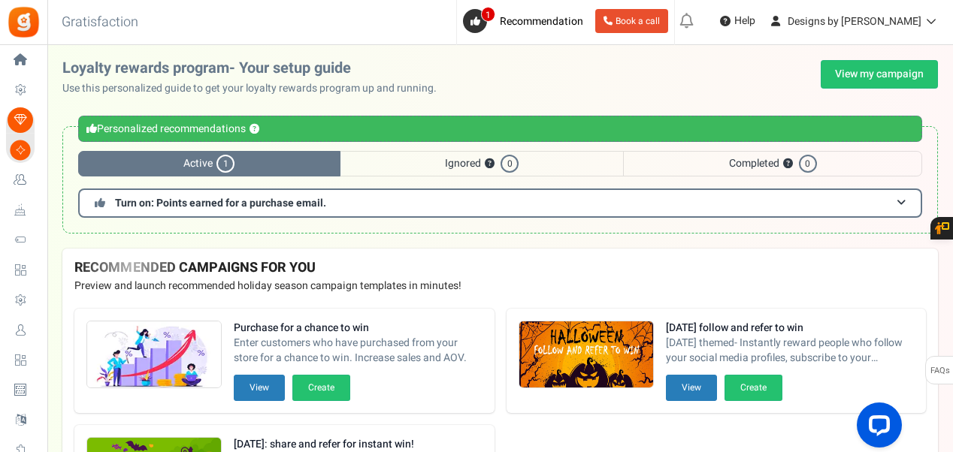
scroll to position [150, 0]
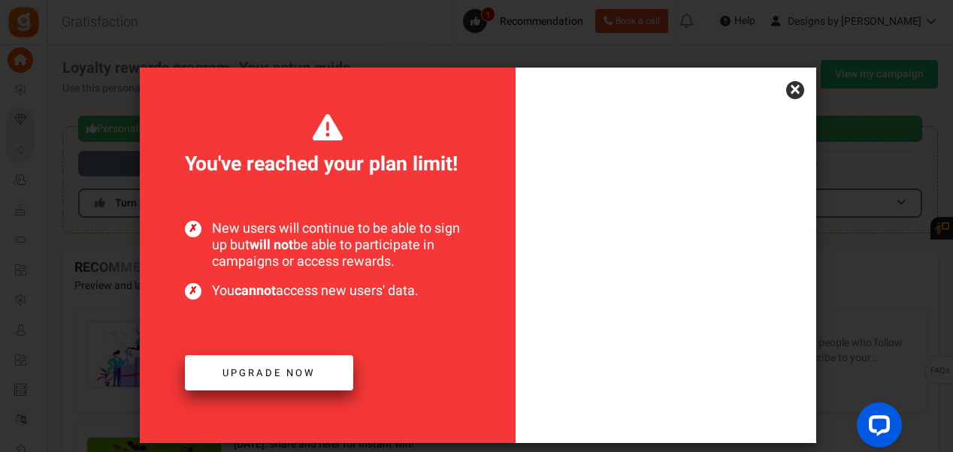
click at [309, 382] on link "Upgrade now" at bounding box center [269, 372] width 168 height 35
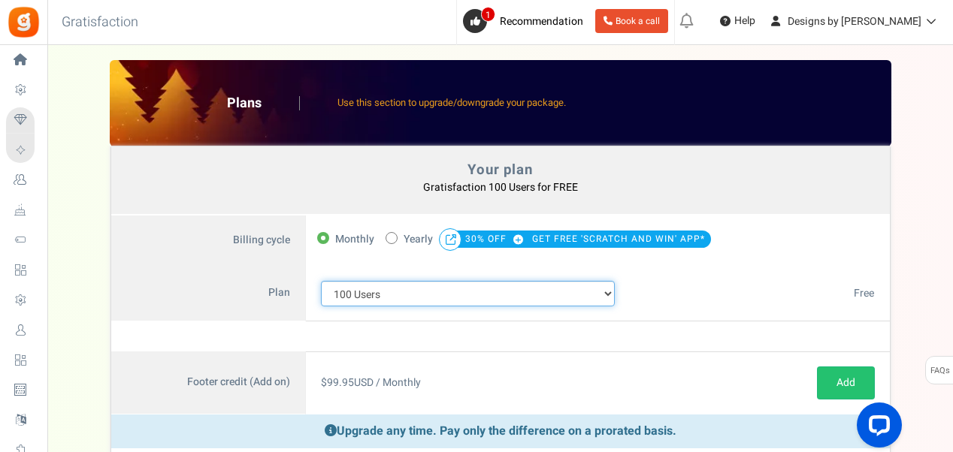
click at [605, 292] on select "100 Users 200 Users 500 Users 1000 Users 2000 Users 3000 Users 4000 Users 5000 …" at bounding box center [468, 294] width 294 height 26
select select "883"
click at [321, 281] on select "100 Users 200 Users 500 Users 1000 Users 2000 Users 3000 Users 4000 Users 5000 …" at bounding box center [468, 294] width 294 height 26
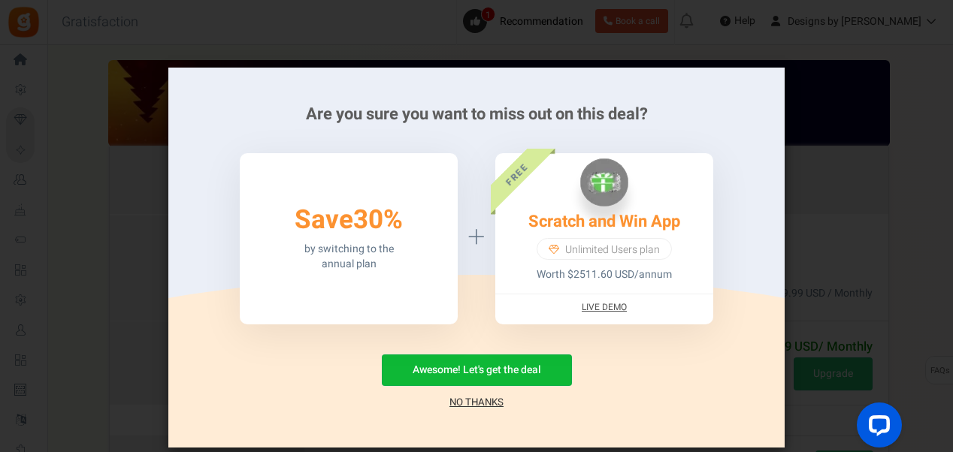
click at [470, 400] on link "No Thanks" at bounding box center [476, 402] width 54 height 15
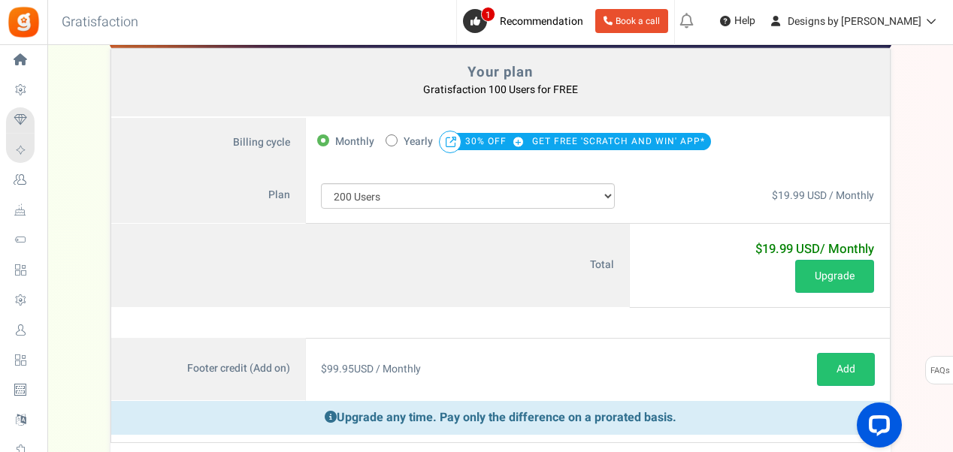
scroll to position [75, 0]
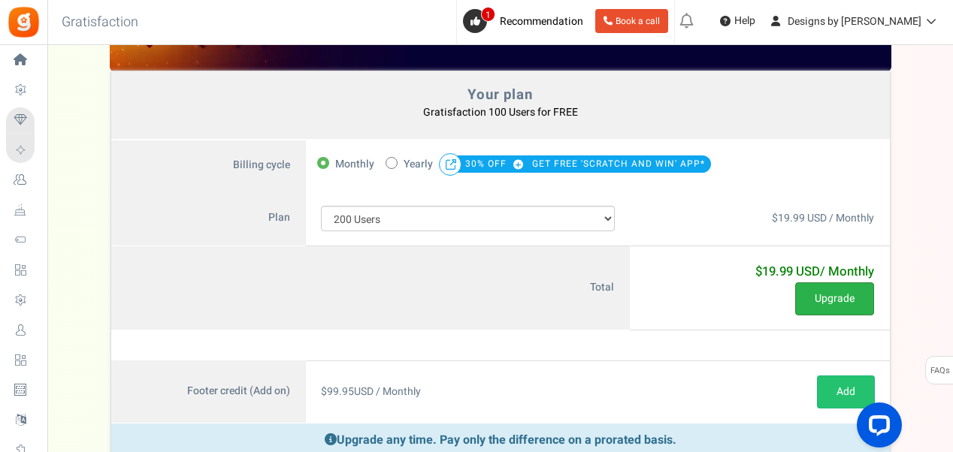
click at [813, 292] on button "Upgrade" at bounding box center [834, 298] width 79 height 33
click at [388, 160] on span at bounding box center [391, 163] width 12 height 12
click at [388, 160] on input "50% OFF Limited time offer! Yearly 30% OFF GET FREE 'SCRATCH AND WIN' APP*" at bounding box center [390, 162] width 10 height 10
radio input "true"
click at [322, 163] on span at bounding box center [323, 163] width 12 height 12
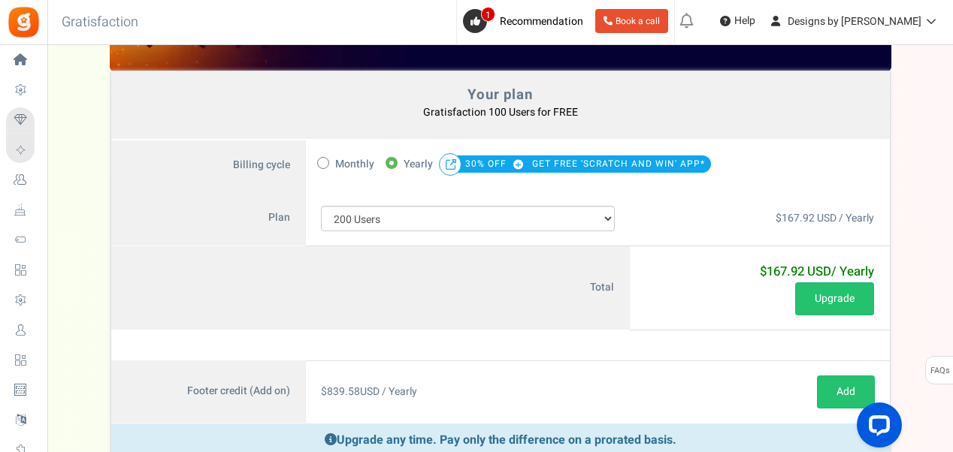
click at [322, 163] on input "Monthly" at bounding box center [322, 162] width 10 height 10
radio input "true"
click at [826, 301] on button "Upgrade" at bounding box center [834, 298] width 79 height 33
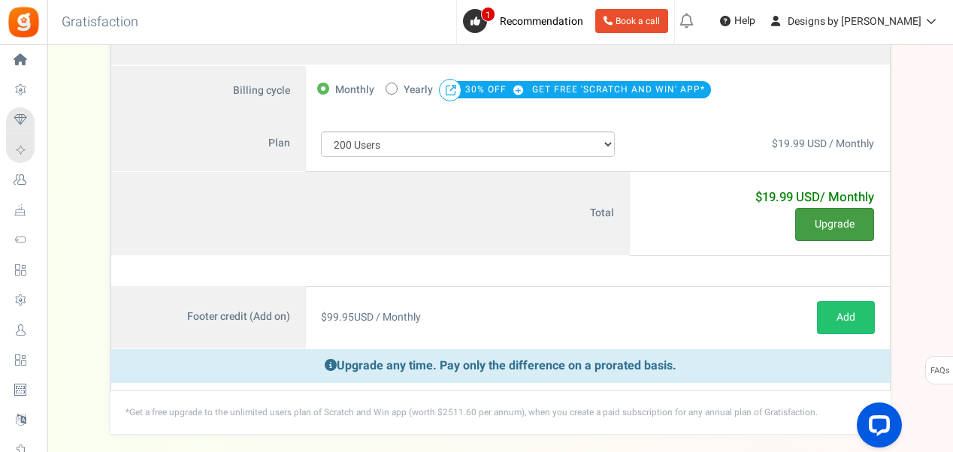
scroll to position [68, 0]
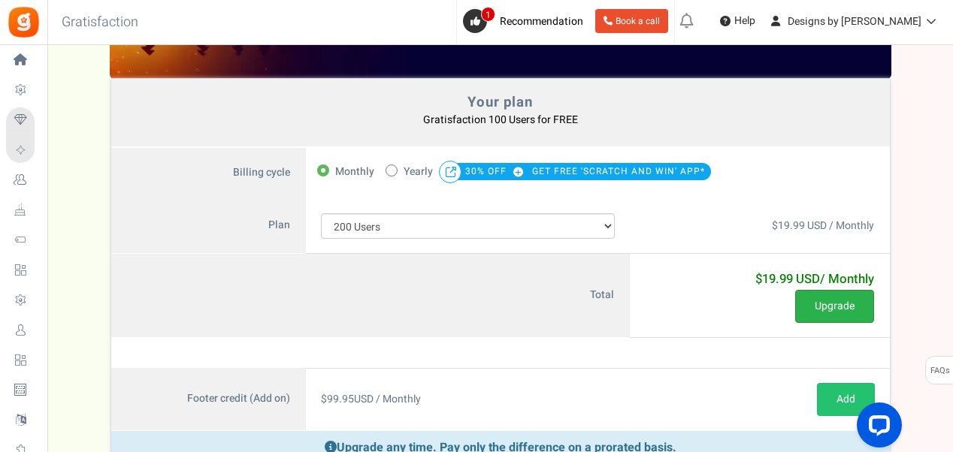
click at [822, 299] on button "Upgrade" at bounding box center [834, 306] width 79 height 33
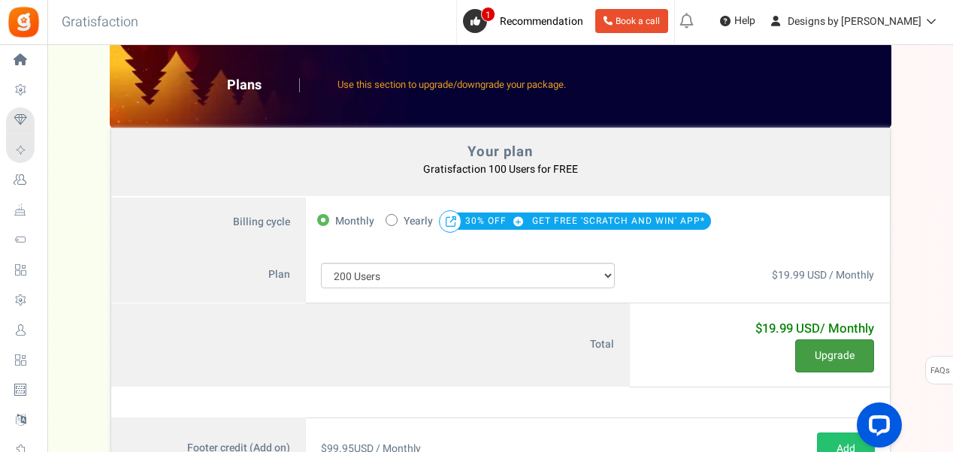
scroll to position [0, 0]
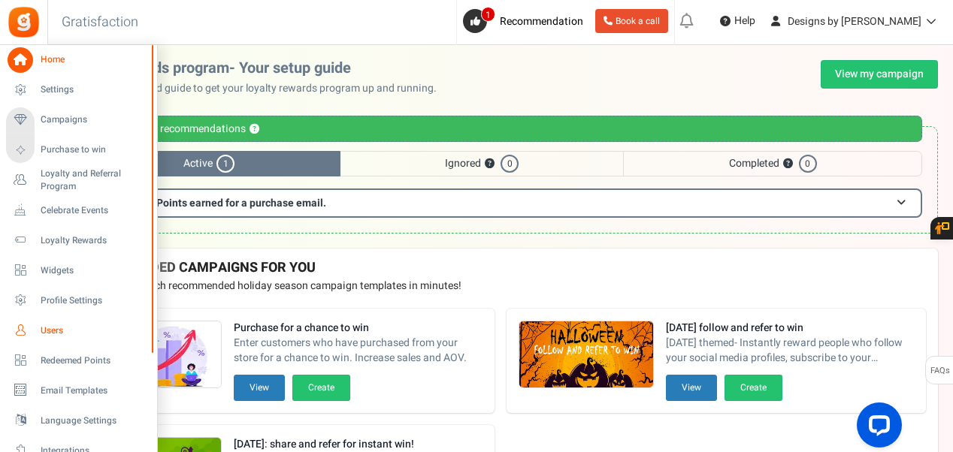
click at [47, 328] on span "Users" at bounding box center [93, 331] width 105 height 13
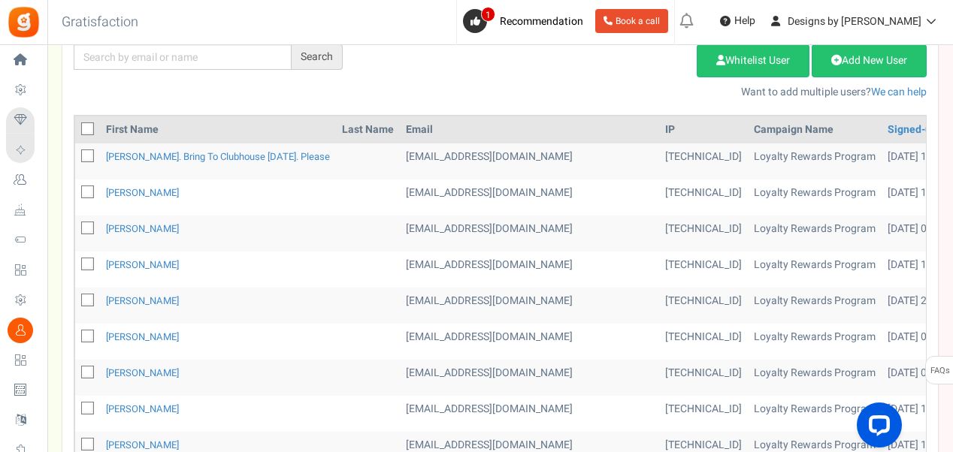
scroll to position [300, 0]
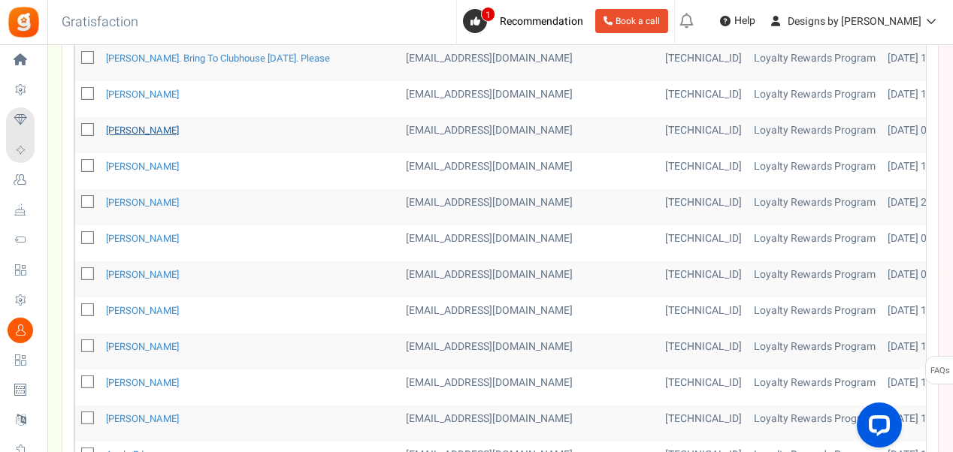
click at [146, 125] on link "[PERSON_NAME]" at bounding box center [142, 130] width 73 height 14
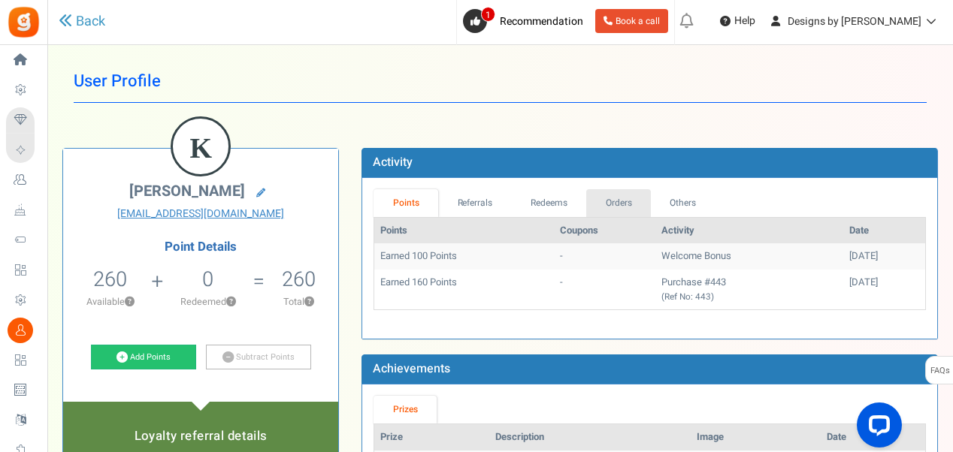
click at [602, 200] on link "Orders" at bounding box center [618, 203] width 65 height 28
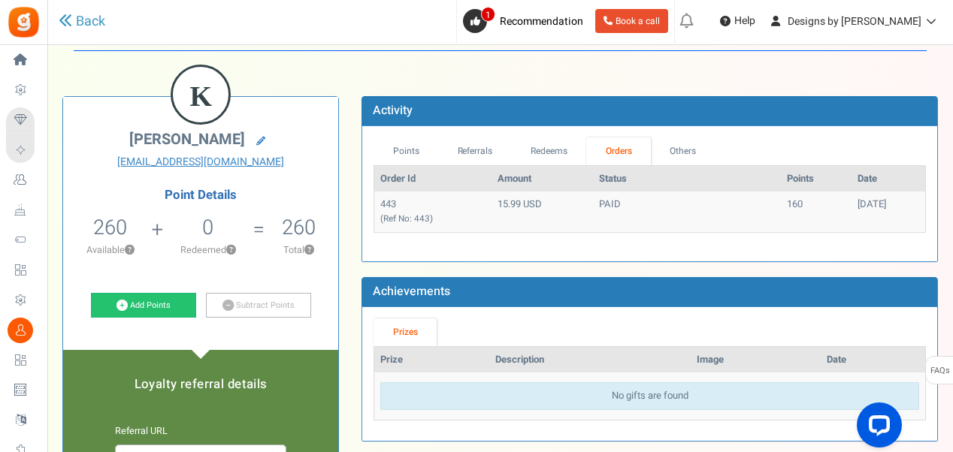
scroll to position [75, 0]
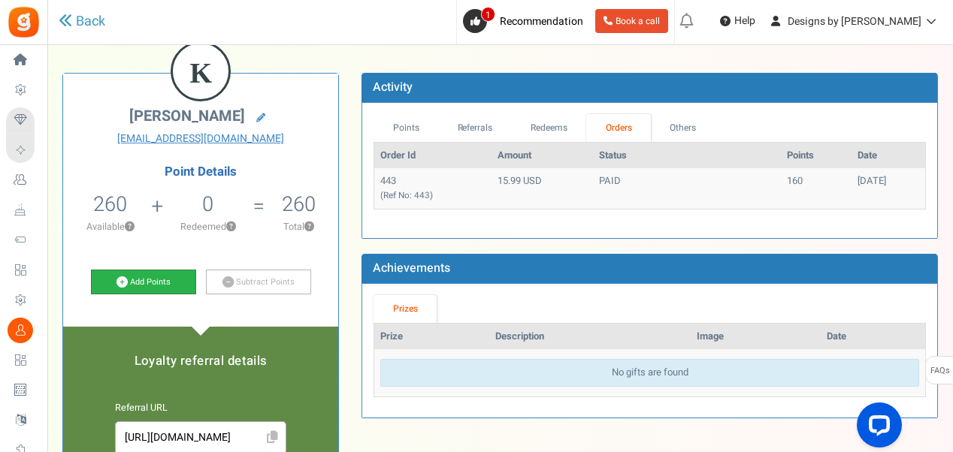
click at [155, 284] on link "Add Points" at bounding box center [143, 283] width 105 height 26
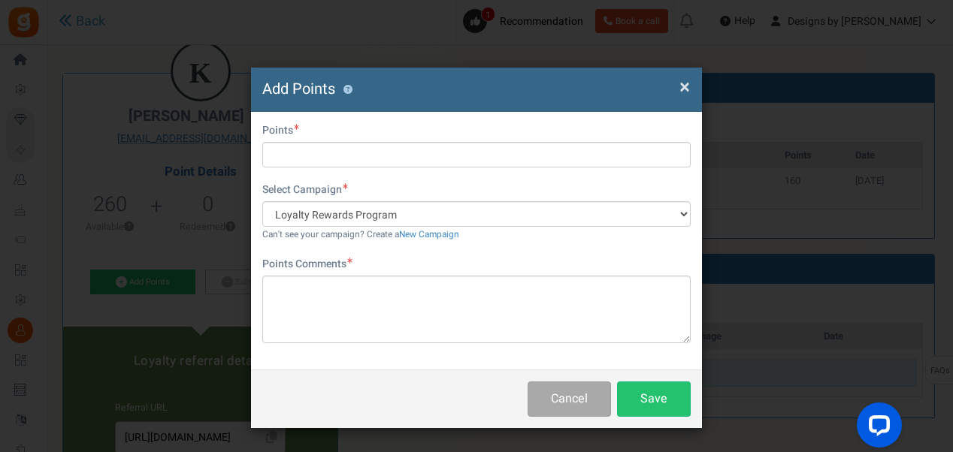
click at [681, 83] on span "×" at bounding box center [684, 87] width 11 height 29
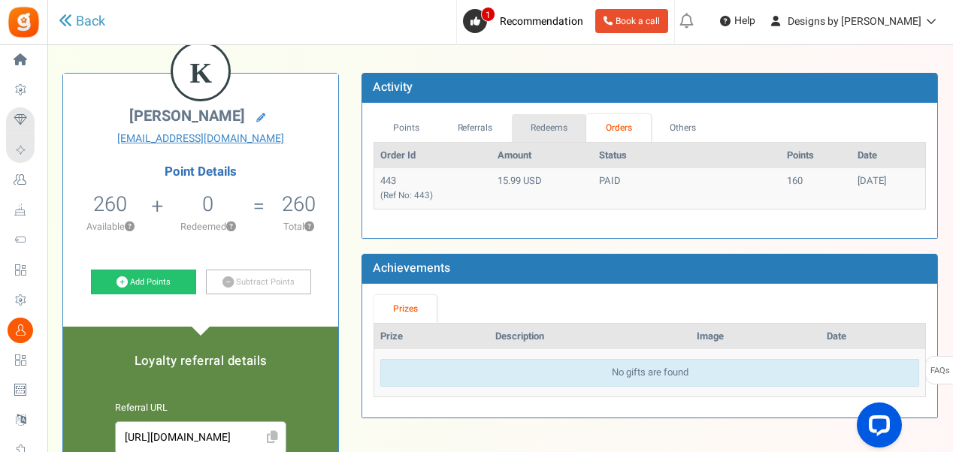
click at [530, 137] on link "Redeems" at bounding box center [549, 128] width 75 height 28
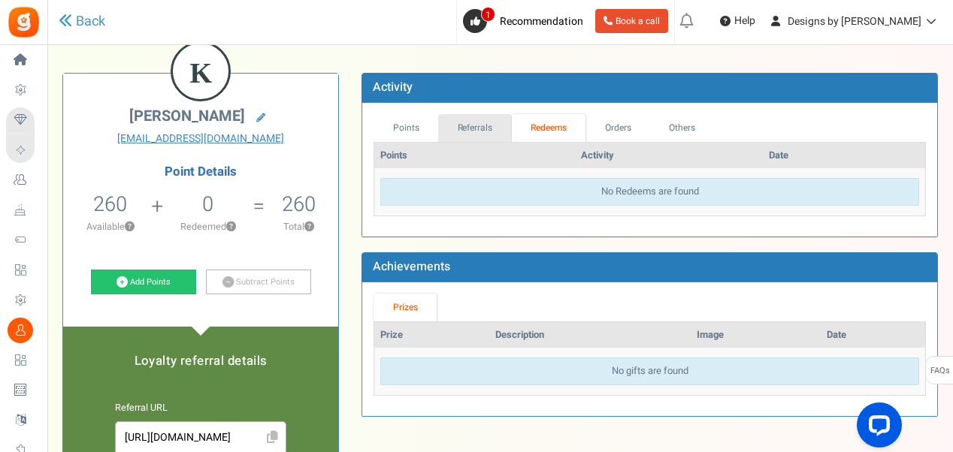
click at [472, 122] on link "Referrals" at bounding box center [475, 128] width 74 height 28
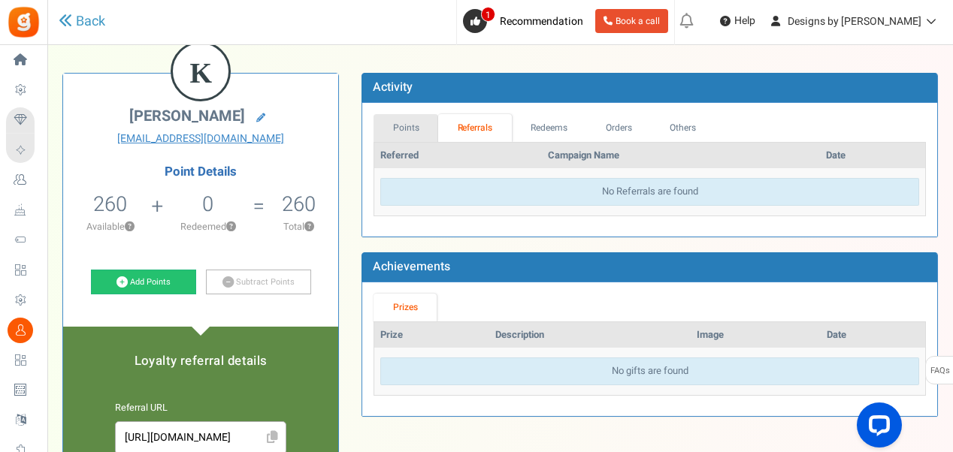
click at [397, 126] on link "Points" at bounding box center [405, 128] width 65 height 28
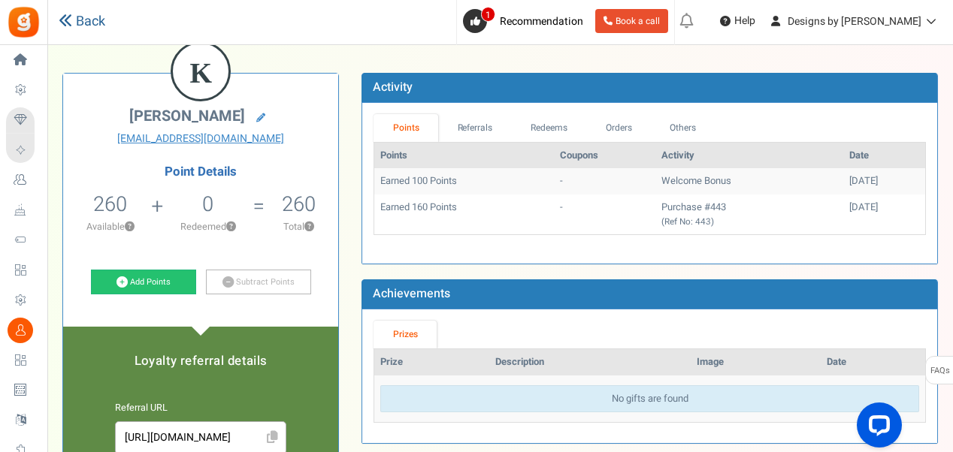
click at [81, 23] on link "Back" at bounding box center [82, 22] width 47 height 20
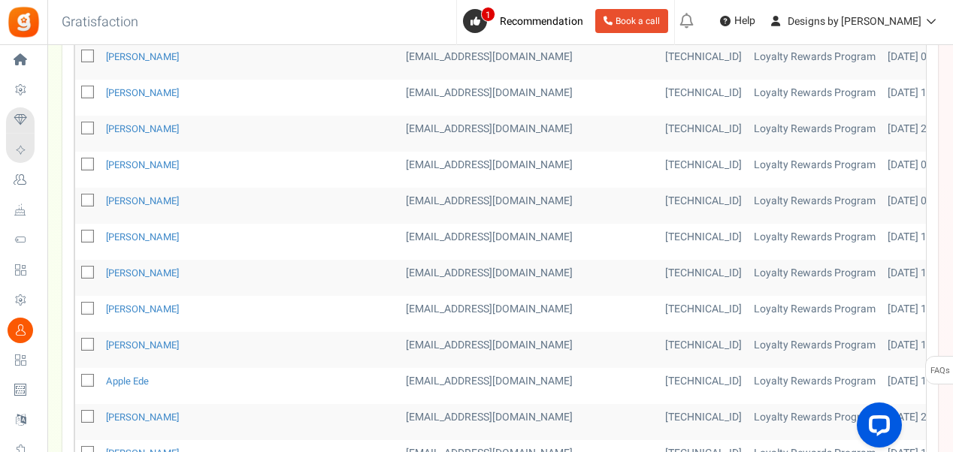
scroll to position [376, 0]
click at [156, 126] on link "[PERSON_NAME]" at bounding box center [142, 127] width 73 height 14
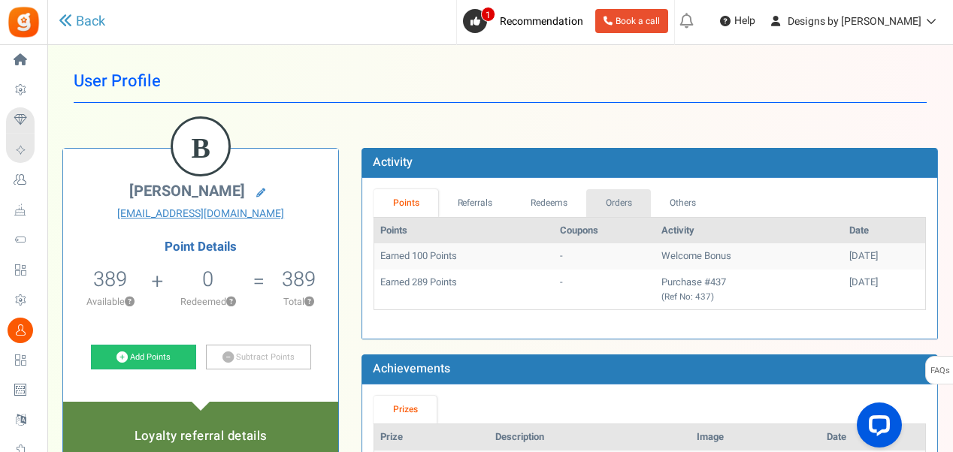
click at [608, 207] on link "Orders" at bounding box center [618, 203] width 65 height 28
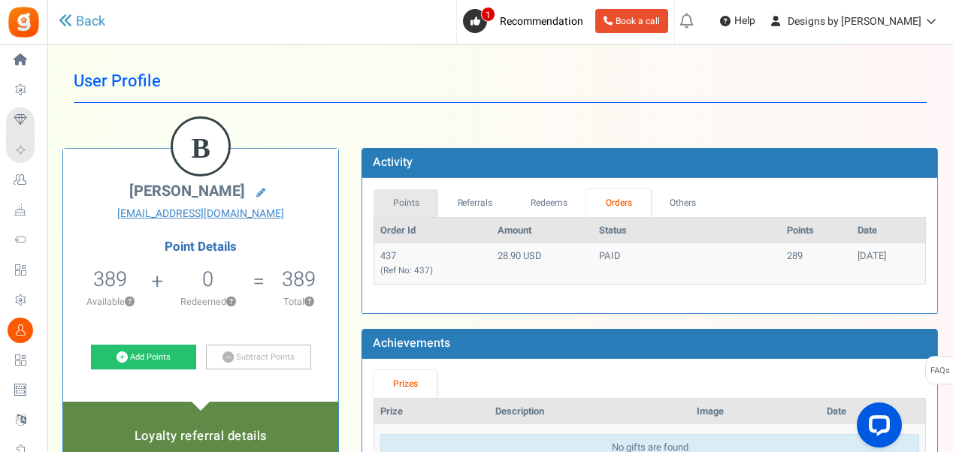
click at [410, 201] on link "Points" at bounding box center [405, 203] width 65 height 28
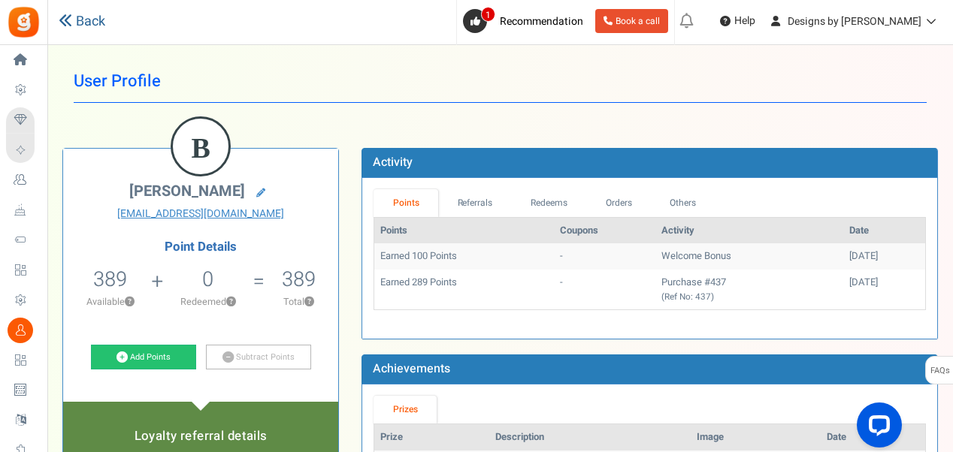
click at [66, 21] on icon at bounding box center [66, 21] width 14 height 14
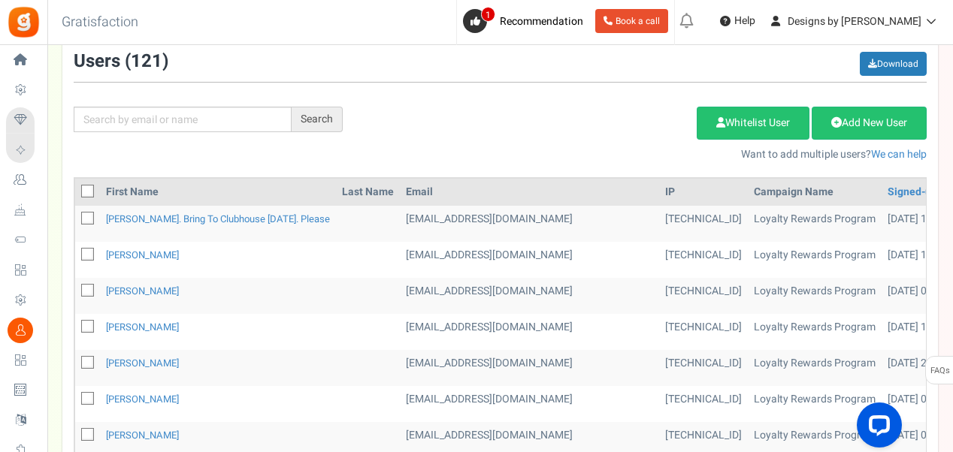
scroll to position [150, 0]
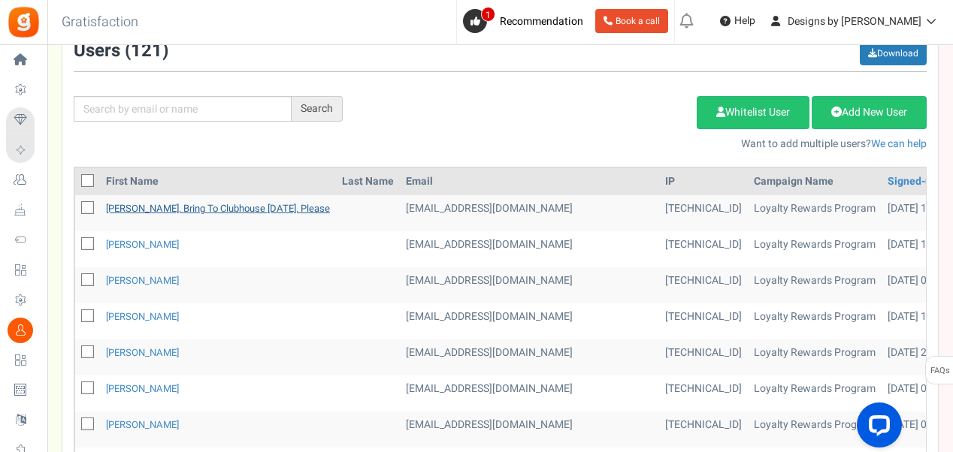
click at [168, 212] on link "[PERSON_NAME]. Bring to clubhouse [DATE]. Please" at bounding box center [218, 208] width 224 height 14
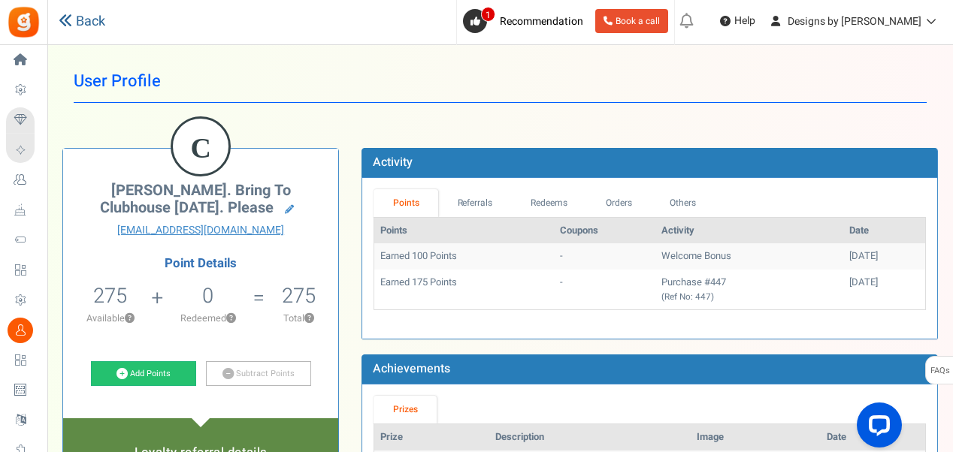
click at [83, 23] on link "Back" at bounding box center [82, 22] width 47 height 20
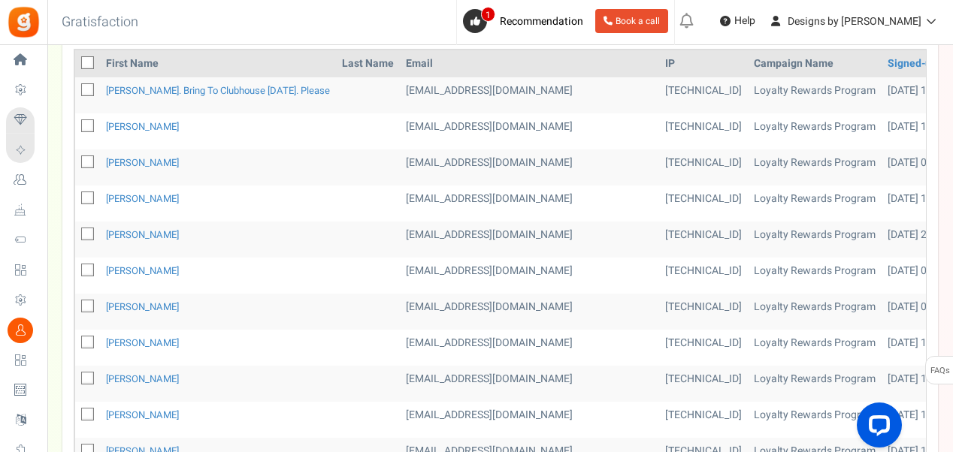
scroll to position [300, 0]
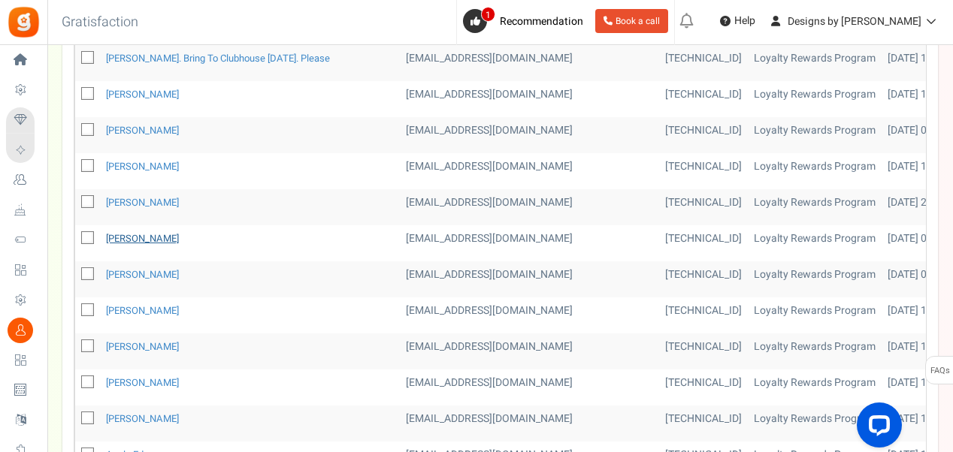
click at [142, 237] on link "[PERSON_NAME]" at bounding box center [142, 238] width 73 height 14
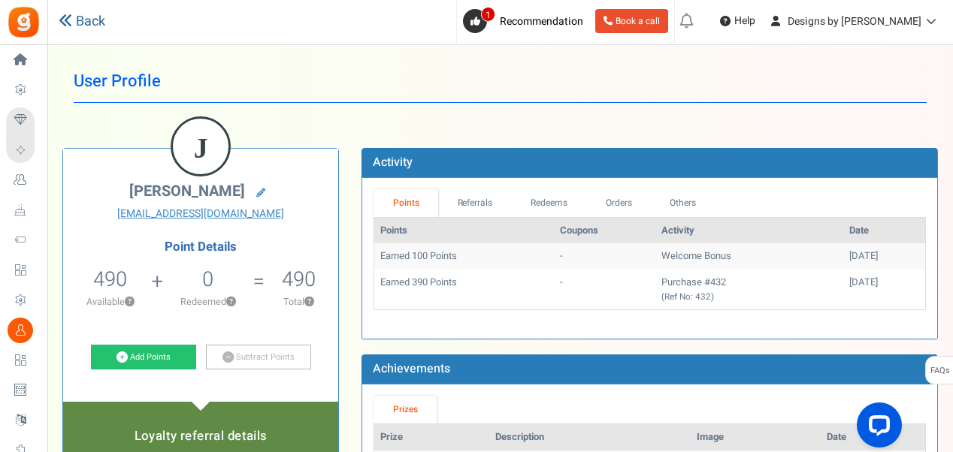
click at [64, 22] on icon at bounding box center [66, 21] width 14 height 14
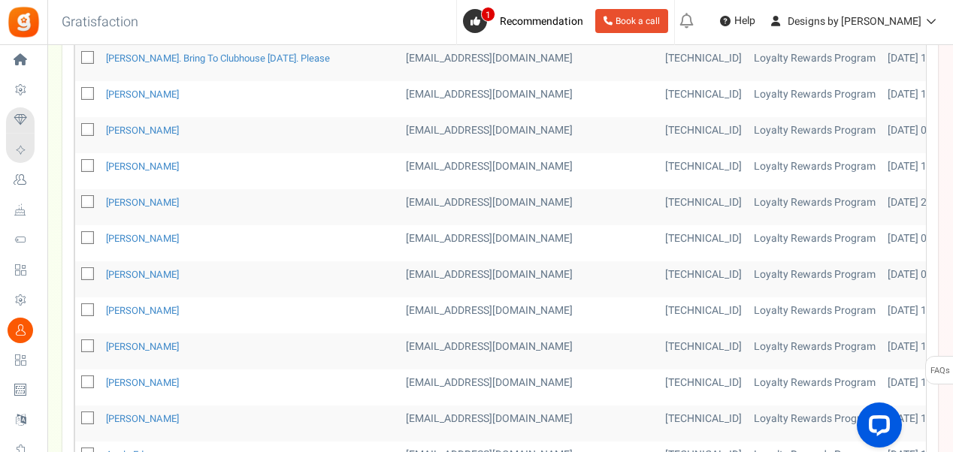
scroll to position [376, 0]
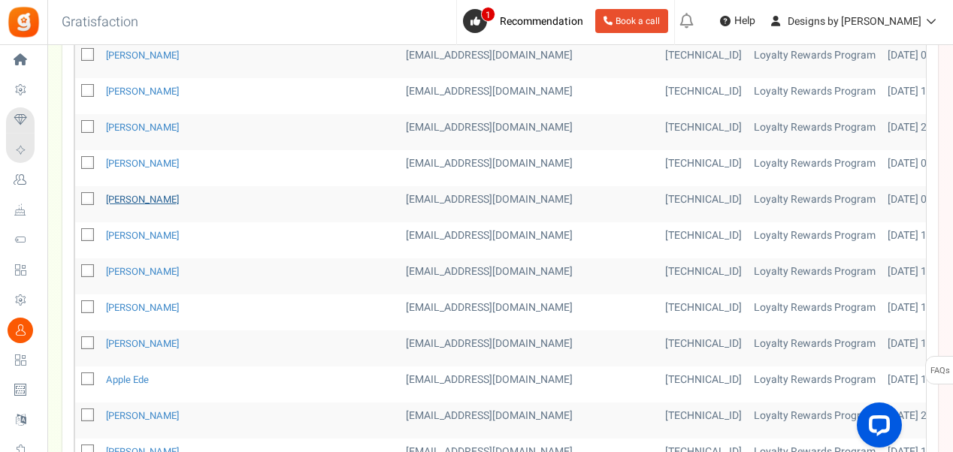
click at [125, 192] on link "[PERSON_NAME]" at bounding box center [142, 199] width 73 height 14
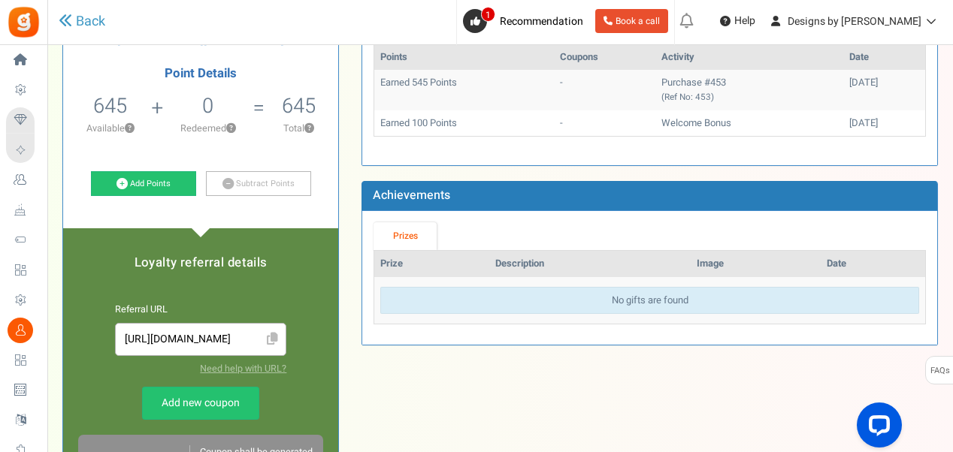
scroll to position [150, 0]
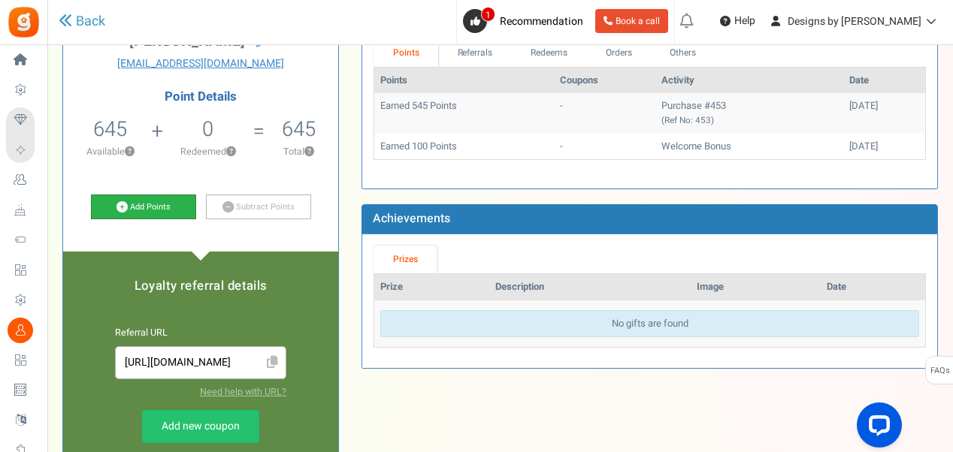
click at [134, 212] on link "Add Points" at bounding box center [143, 208] width 105 height 26
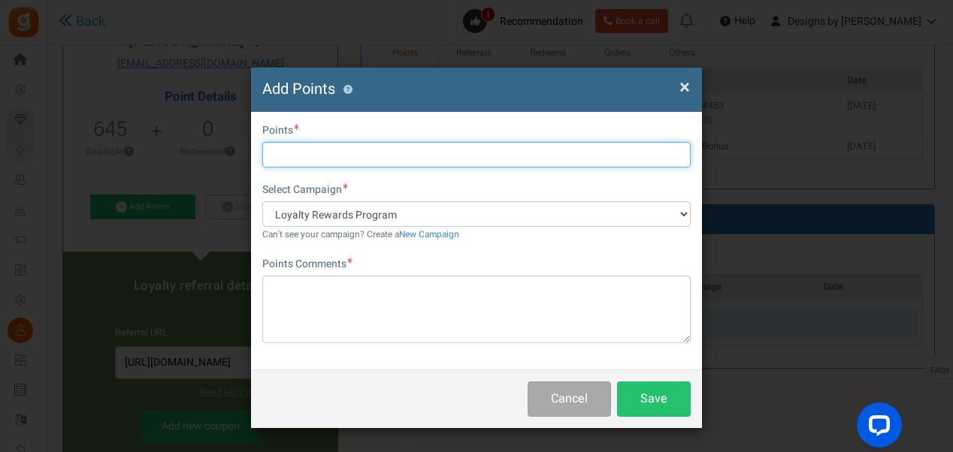
click at [331, 159] on input "text" at bounding box center [476, 155] width 428 height 26
type input "100"
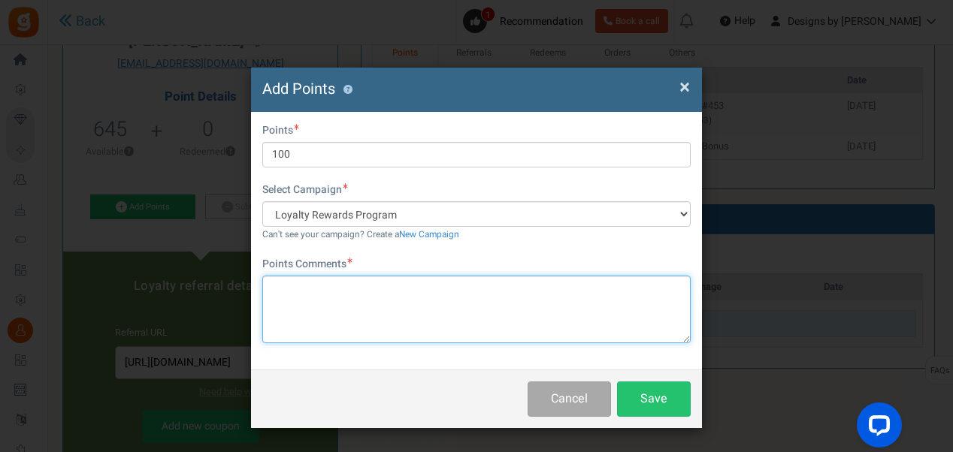
click at [380, 304] on textarea at bounding box center [476, 310] width 428 height 68
type textarea "f"
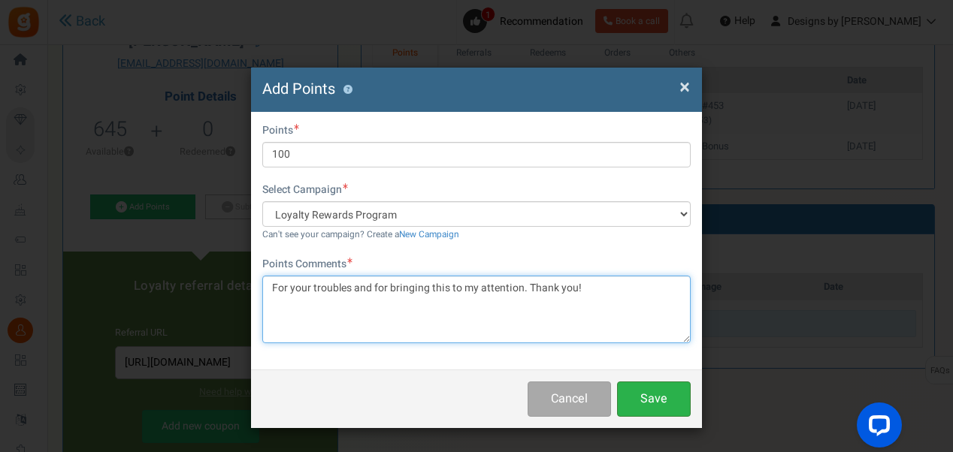
type textarea "For your troubles and for bringing this to my attention. Thank you!"
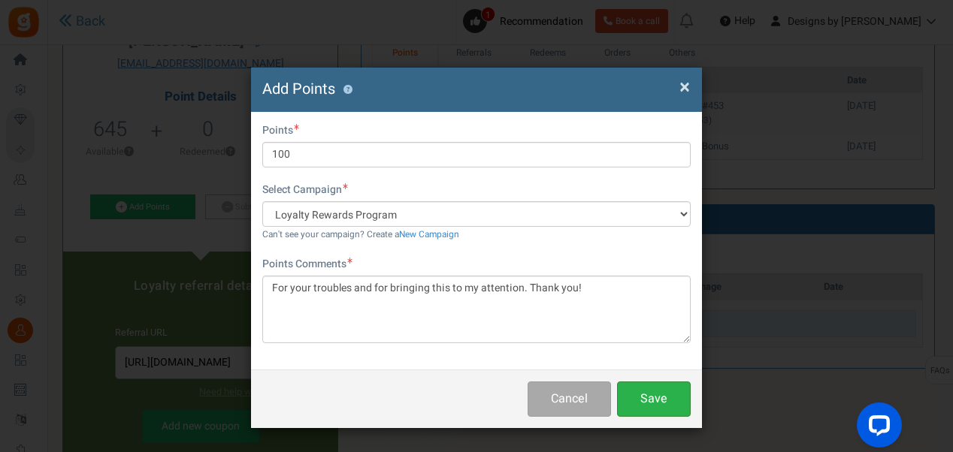
click at [645, 404] on button "Save" at bounding box center [654, 399] width 74 height 35
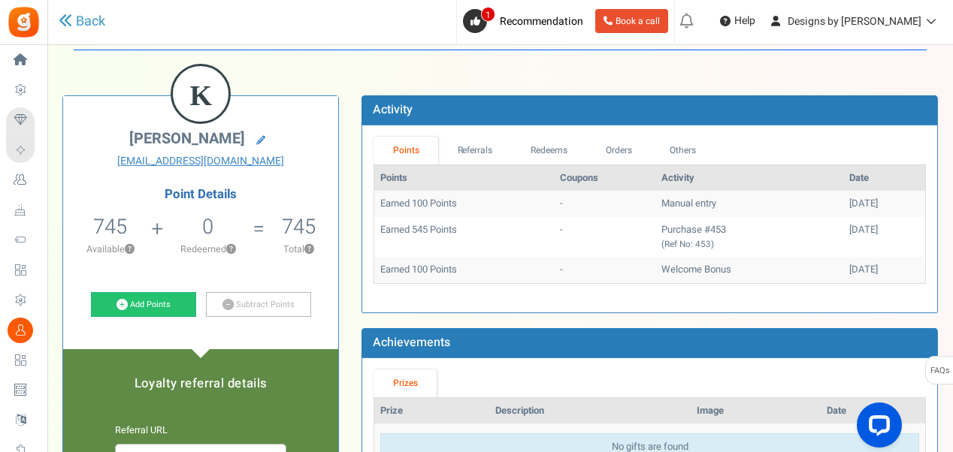
scroll to position [75, 0]
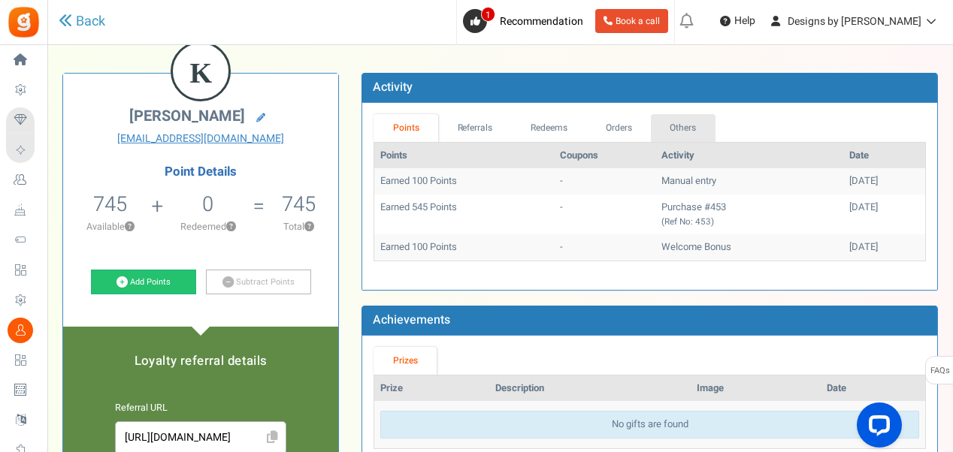
click at [688, 124] on link "Others" at bounding box center [683, 128] width 65 height 28
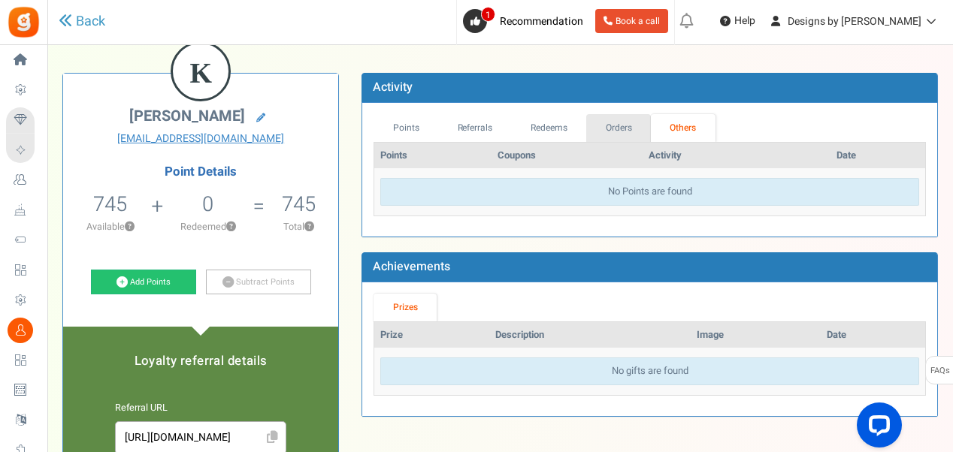
click at [616, 128] on link "Orders" at bounding box center [618, 128] width 65 height 28
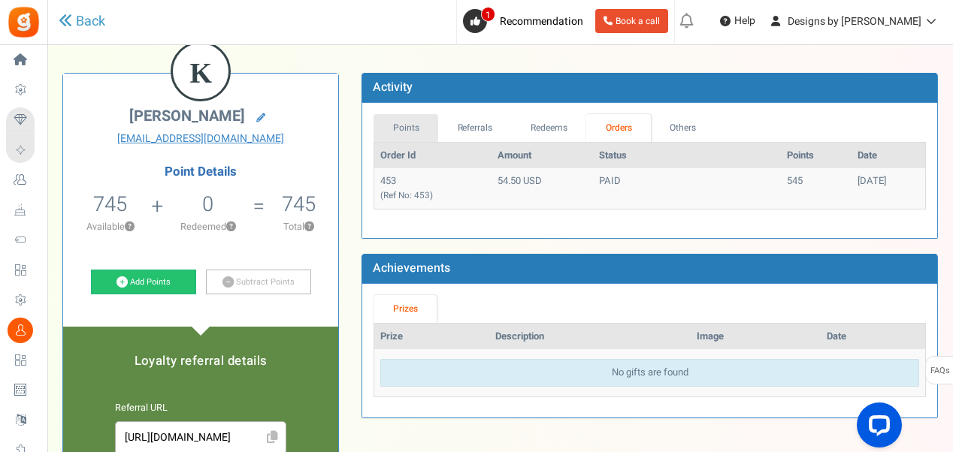
click at [415, 127] on link "Points" at bounding box center [405, 128] width 65 height 28
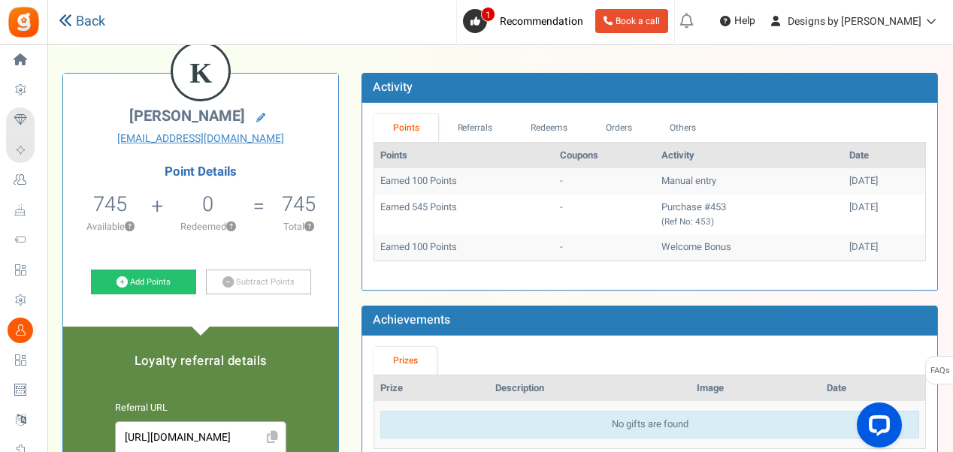
click at [87, 25] on link "Back" at bounding box center [82, 22] width 47 height 20
